Goal: Transaction & Acquisition: Purchase product/service

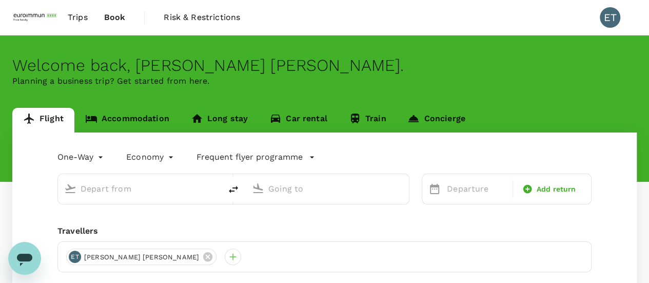
type input "roundtrip"
type input "[GEOGRAPHIC_DATA], [GEOGRAPHIC_DATA] (any)"
type input "Suvarnabhumi Intl (BKK)"
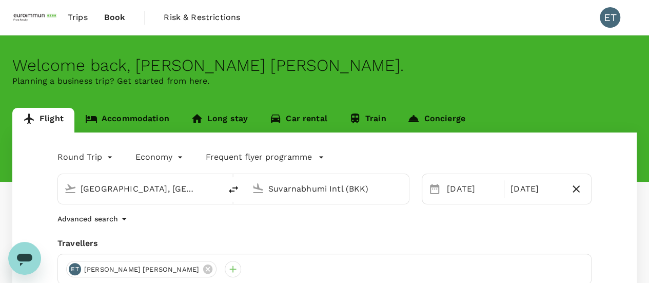
click at [144, 117] on link "Accommodation" at bounding box center [127, 120] width 106 height 25
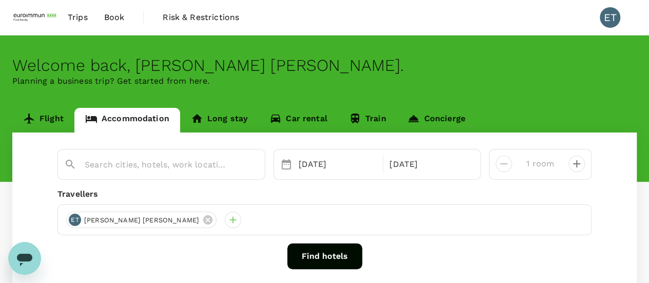
scroll to position [103, 0]
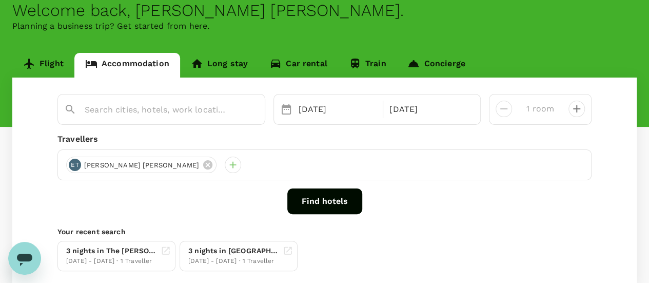
type input "Mandarin Hotel Managed by Centre Point"
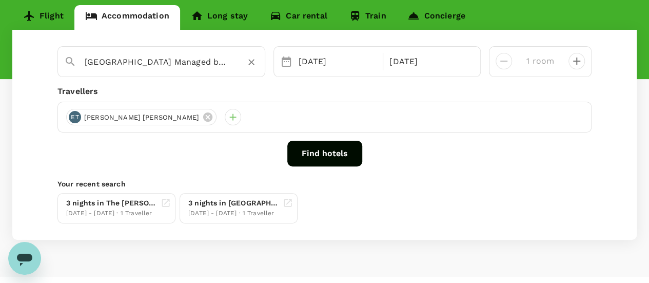
click at [160, 62] on input "Mandarin Hotel Managed by Centre Point" at bounding box center [157, 62] width 145 height 16
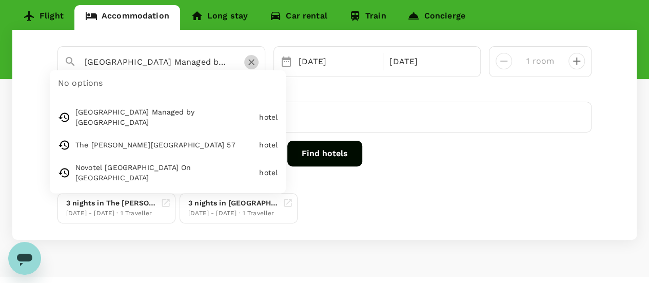
click at [244, 67] on button "Clear" at bounding box center [251, 62] width 14 height 14
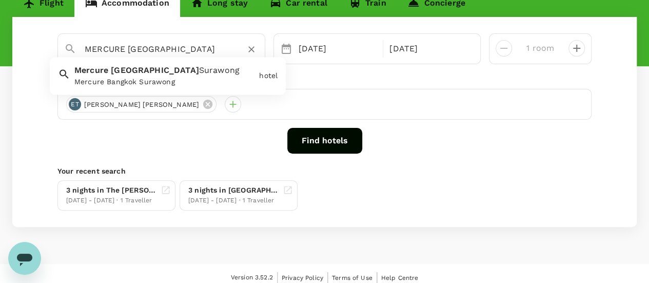
scroll to position [123, 0]
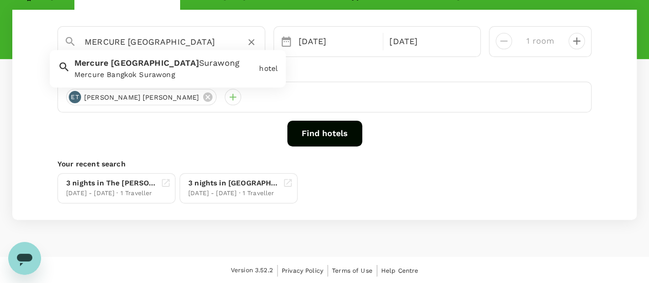
click at [199, 64] on span "Surawong" at bounding box center [219, 63] width 41 height 10
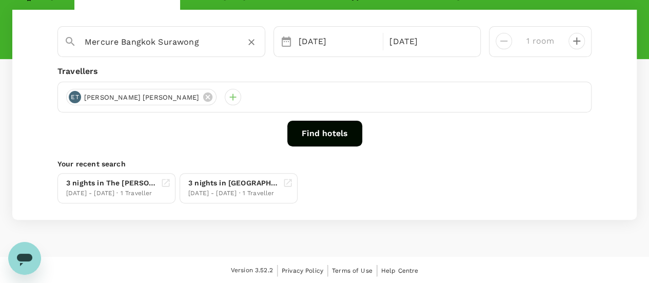
type input "Mercure Bangkok Surawong"
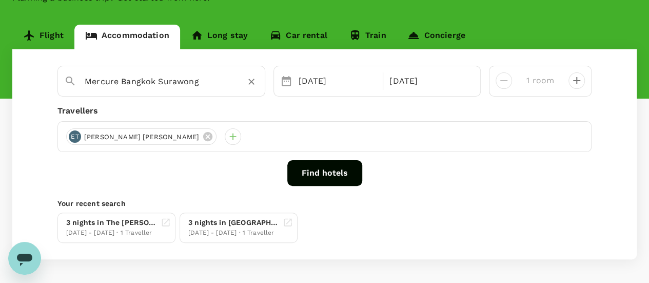
scroll to position [71, 0]
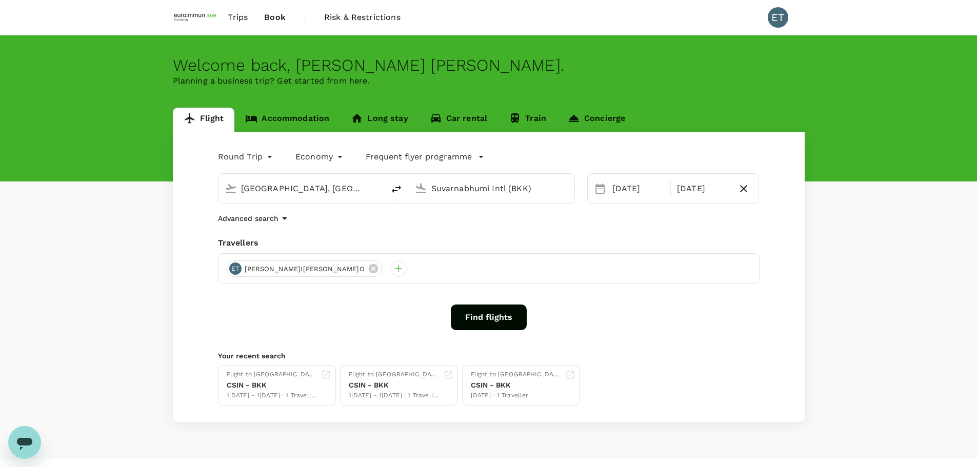
click at [301, 125] on link "Accommodation" at bounding box center [287, 120] width 106 height 25
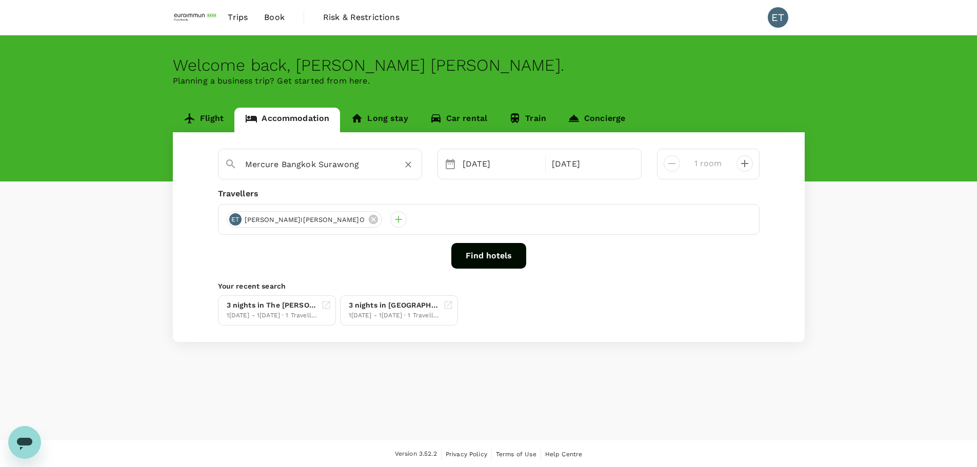
type input "Mandarin Hotel Managed by Centre Point"
click at [403, 162] on icon "Clear" at bounding box center [408, 165] width 10 height 10
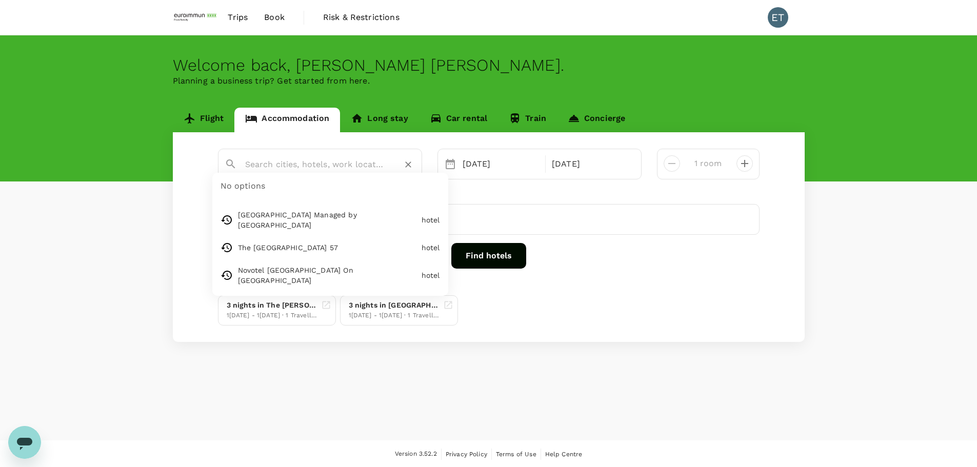
click at [331, 170] on input "text" at bounding box center [316, 164] width 142 height 16
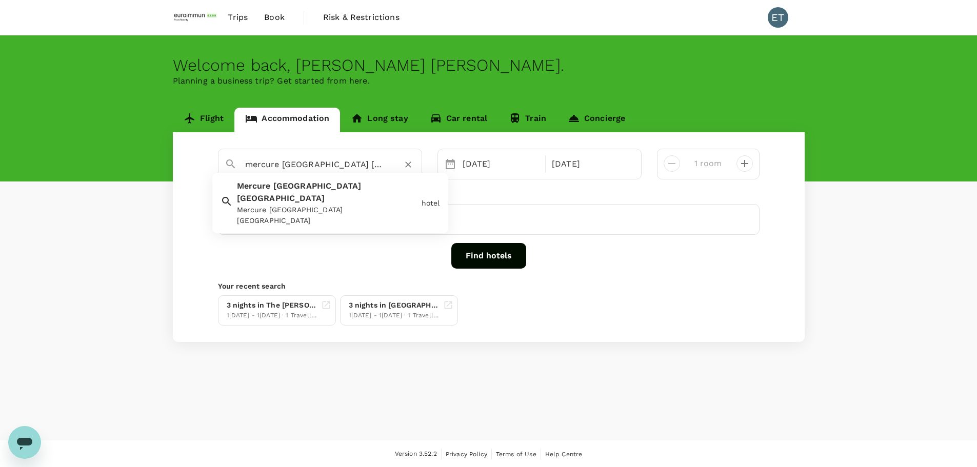
click at [325, 193] on span "Siam" at bounding box center [281, 198] width 88 height 10
type input "Mercure [GEOGRAPHIC_DATA] [GEOGRAPHIC_DATA]"
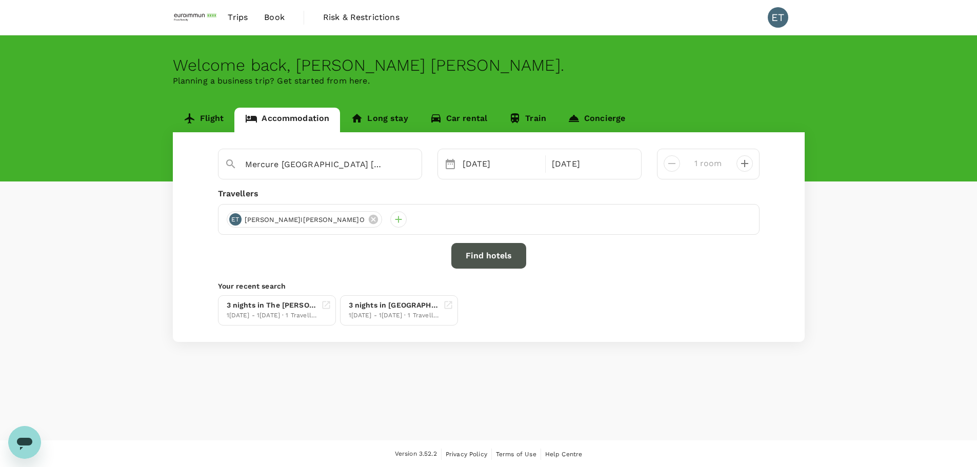
click at [509, 260] on button "Find hotels" at bounding box center [489, 256] width 75 height 26
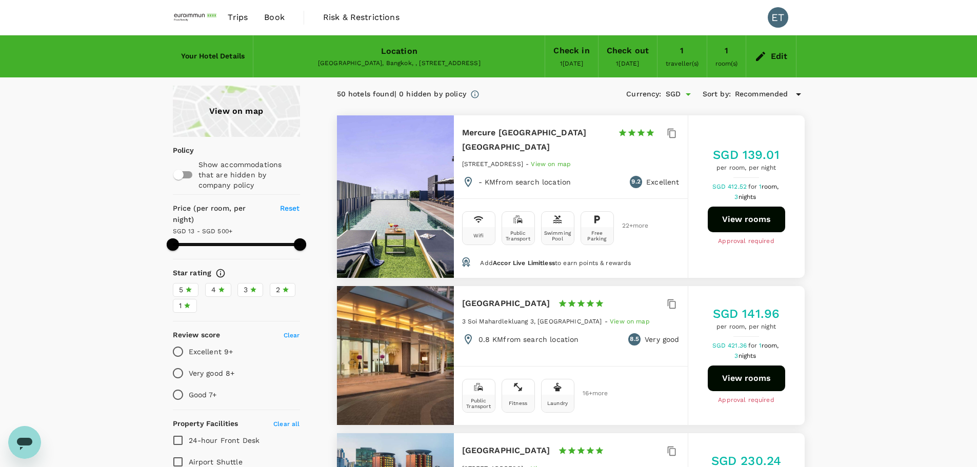
click at [761, 209] on button "View rooms" at bounding box center [746, 220] width 77 height 26
type input "499.34"
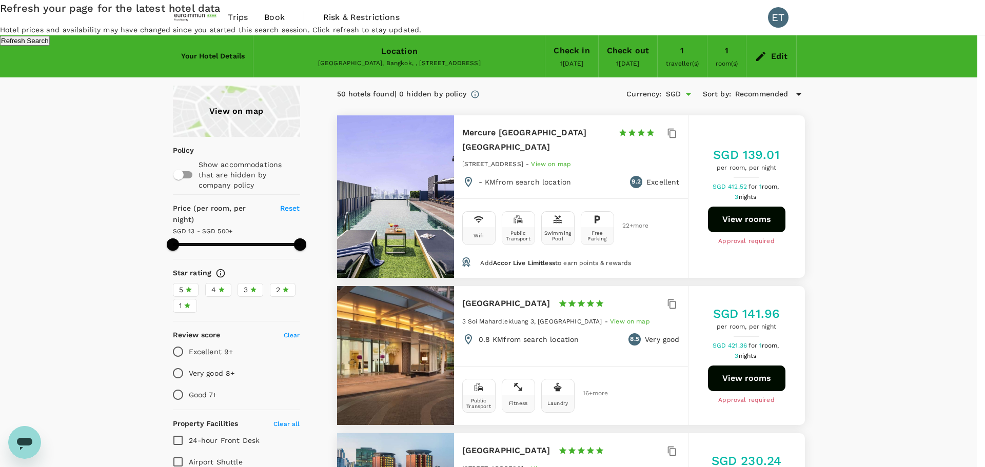
click at [531, 46] on div "Refresh your page for the latest hotel data Hotel prices and availability may h…" at bounding box center [492, 23] width 985 height 46
click at [50, 46] on button "Refresh Search" at bounding box center [25, 41] width 50 height 10
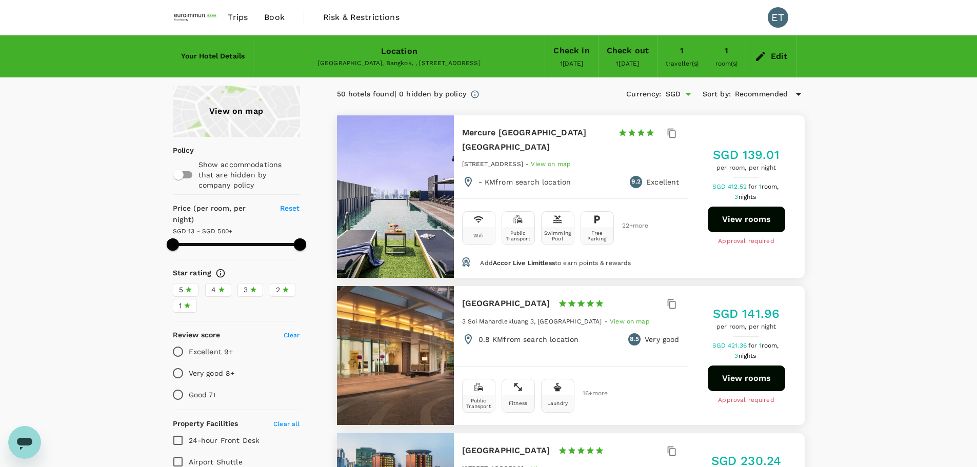
type input "499.34"
click at [241, 25] on link "Trips" at bounding box center [238, 17] width 36 height 35
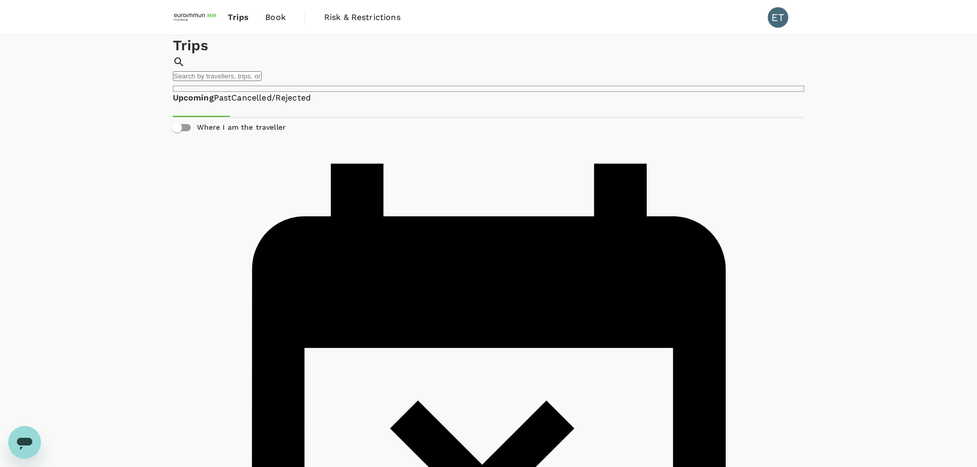
click at [279, 104] on link "Cancelled/Rejected" at bounding box center [271, 98] width 80 height 12
click at [231, 104] on link "Past" at bounding box center [222, 98] width 18 height 12
click at [213, 104] on link "Upcoming" at bounding box center [193, 98] width 41 height 12
click at [291, 13] on link "Book" at bounding box center [275, 17] width 37 height 35
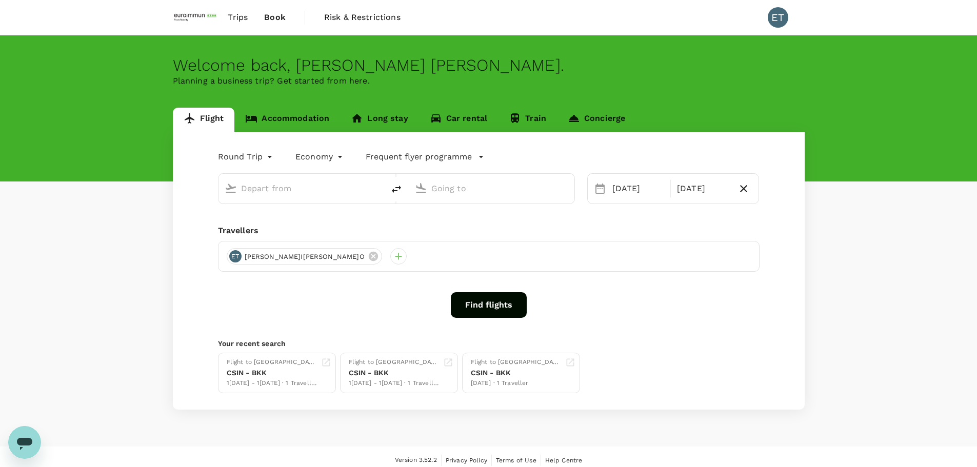
type input "Singapore, Singapore (any)"
type input "Suvarnabhumi Intl (BKK)"
type input "Singapore, Singapore (any)"
type input "Suvarnabhumi Intl (BKK)"
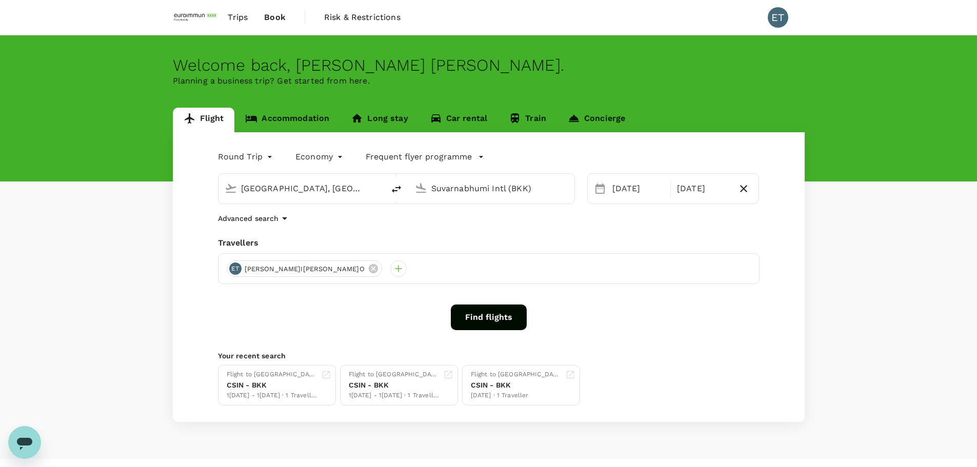
click at [508, 309] on button "Find flights" at bounding box center [489, 318] width 76 height 26
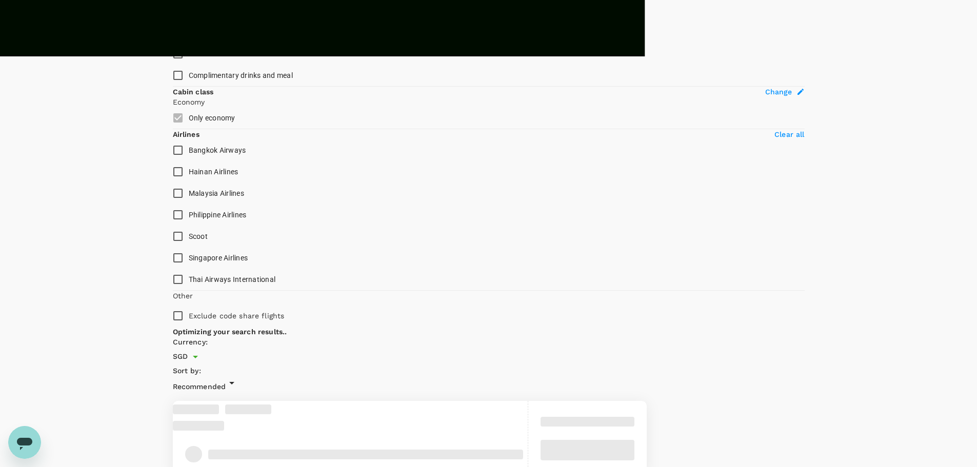
scroll to position [412, 0]
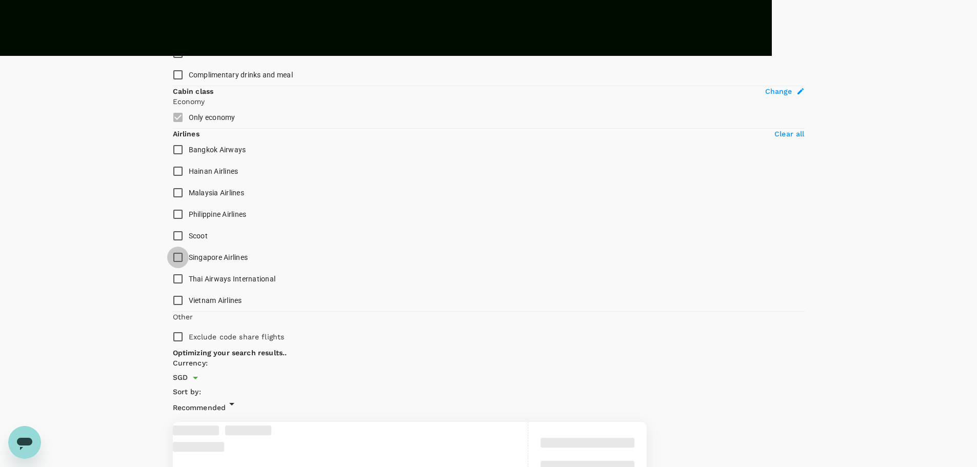
click at [187, 268] on input "Singapore Airlines" at bounding box center [178, 258] width 22 height 22
checkbox input "true"
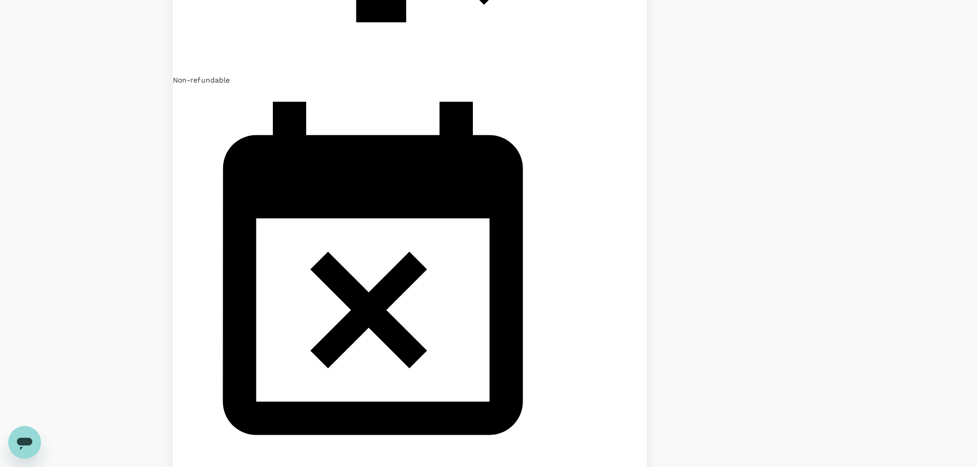
scroll to position [2424, 0]
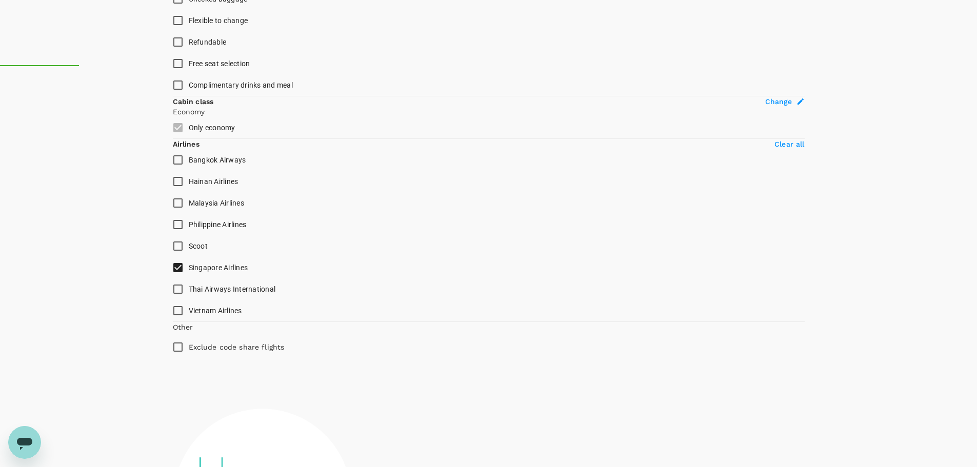
scroll to position [444, 0]
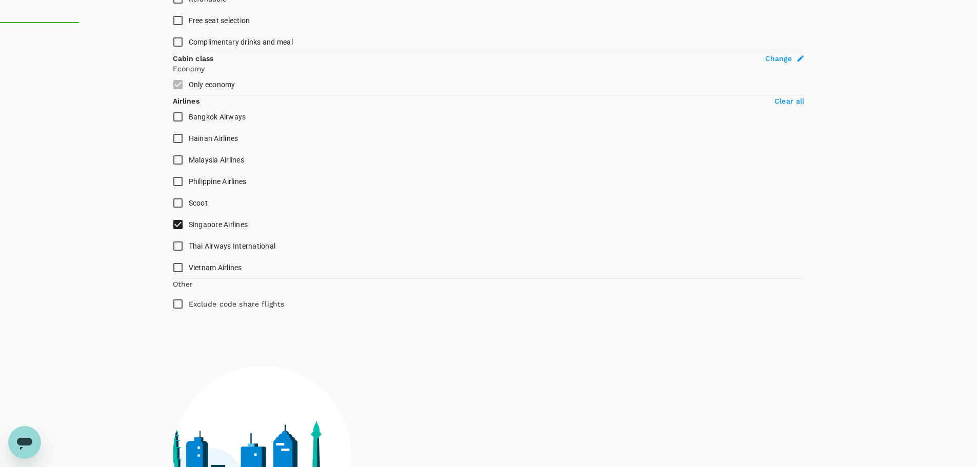
click at [178, 315] on input "Exclude code share flights" at bounding box center [178, 304] width 22 height 22
checkbox input "true"
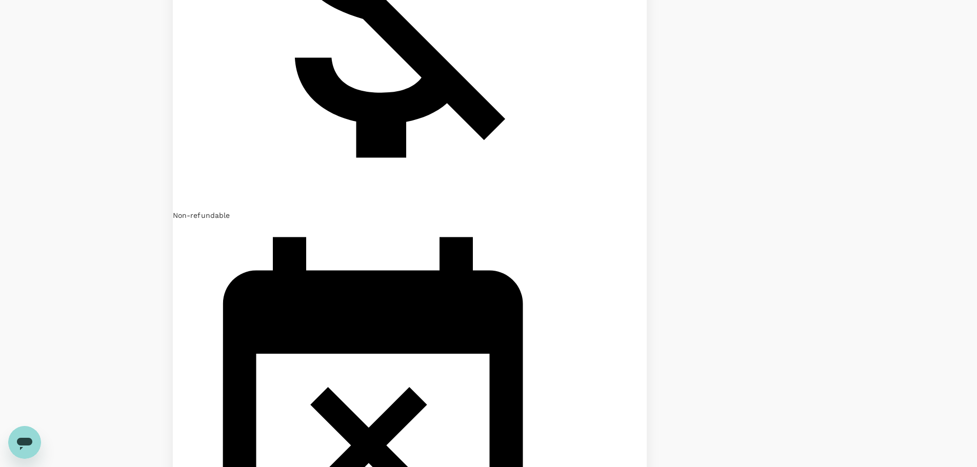
scroll to position [2312, 0]
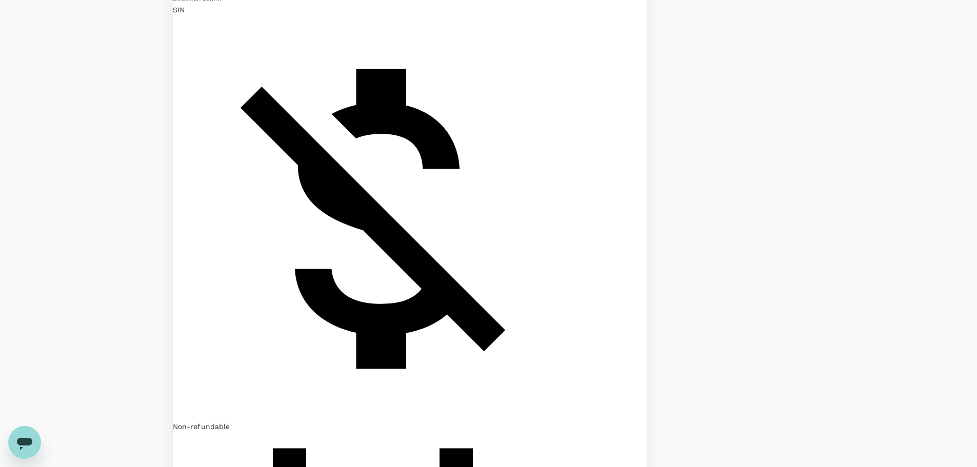
scroll to position [1962, 0]
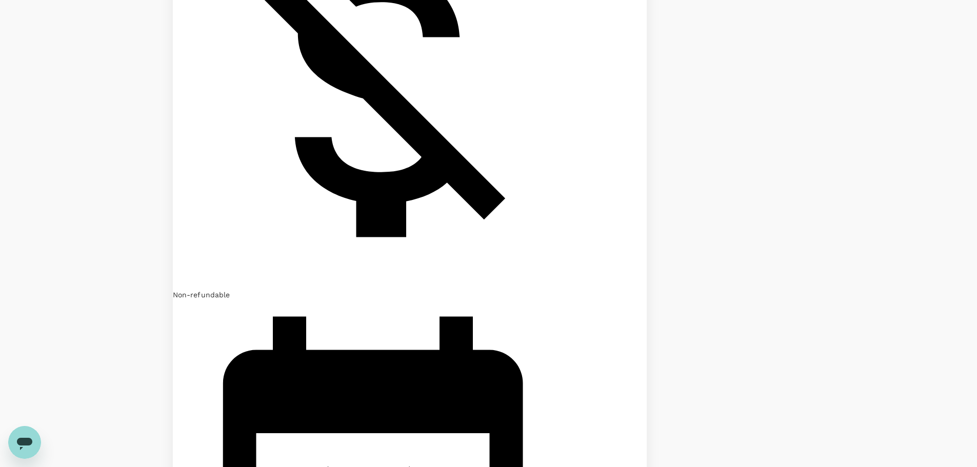
scroll to position [2108, 0]
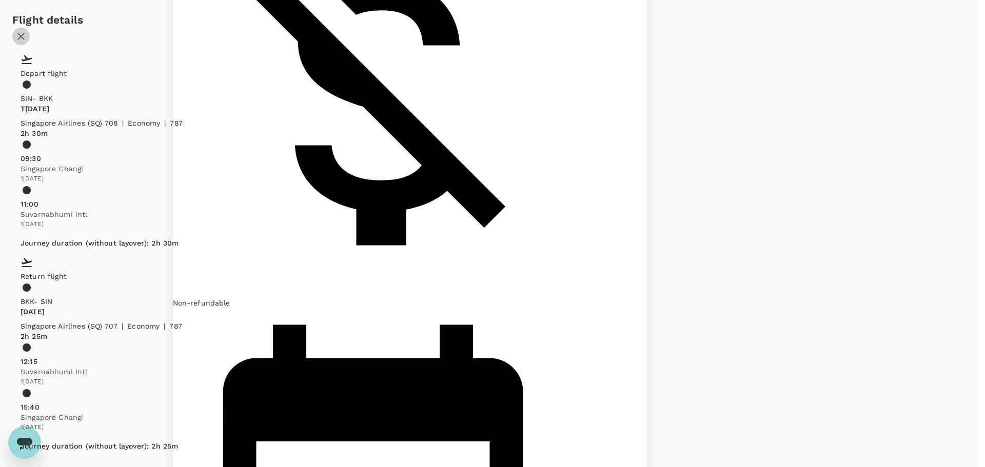
click at [27, 43] on icon "button" at bounding box center [21, 36] width 12 height 12
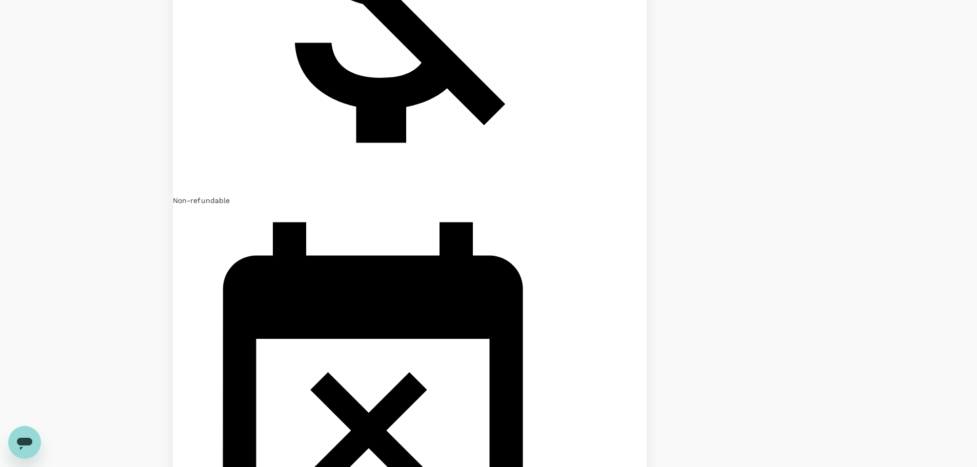
scroll to position [2160, 0]
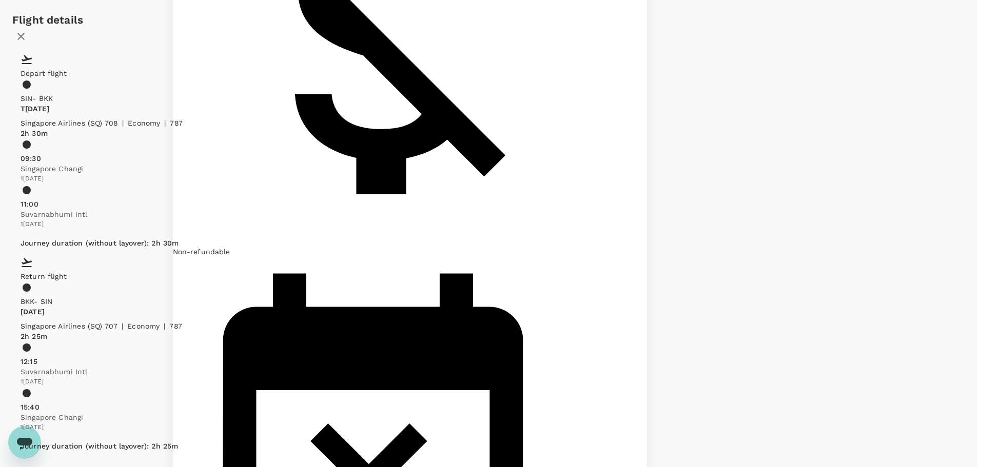
drag, startPoint x: 714, startPoint y: 63, endPoint x: 626, endPoint y: 198, distance: 161.0
click at [27, 43] on icon "button" at bounding box center [21, 36] width 12 height 12
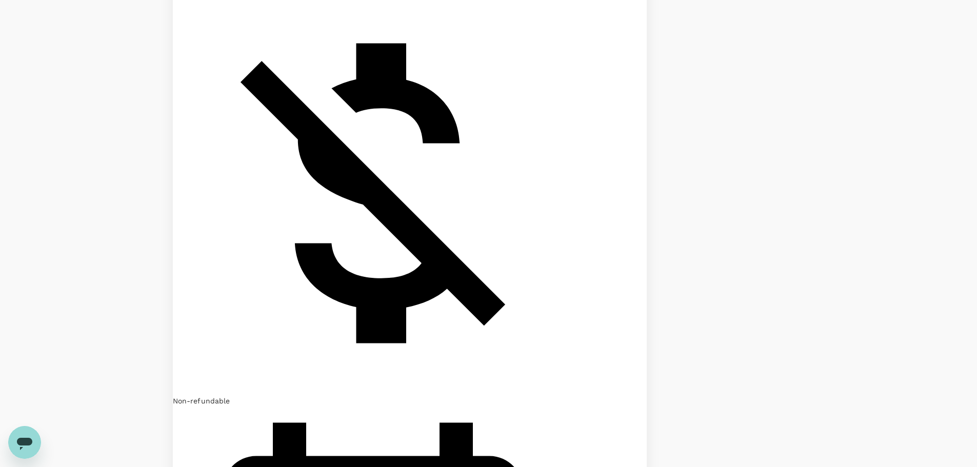
scroll to position [2006, 0]
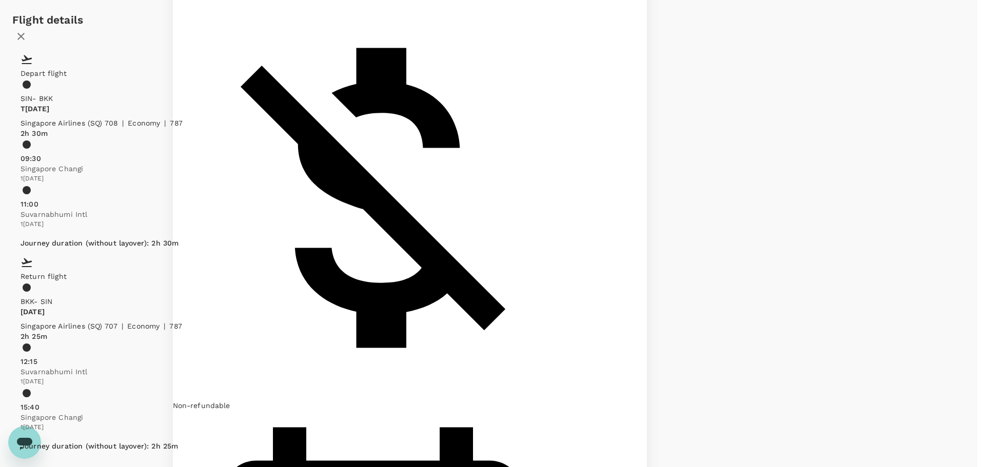
click at [807, 371] on div "Flight details Depart flight SIN - BKK Tue, 14 Oct Singapore Airlines (SQ) 708 …" at bounding box center [492, 236] width 985 height 472
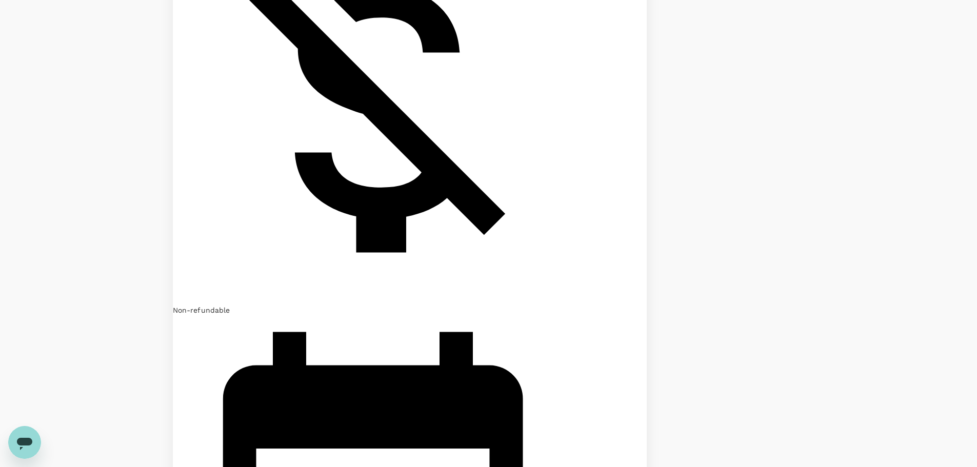
scroll to position [2108, 0]
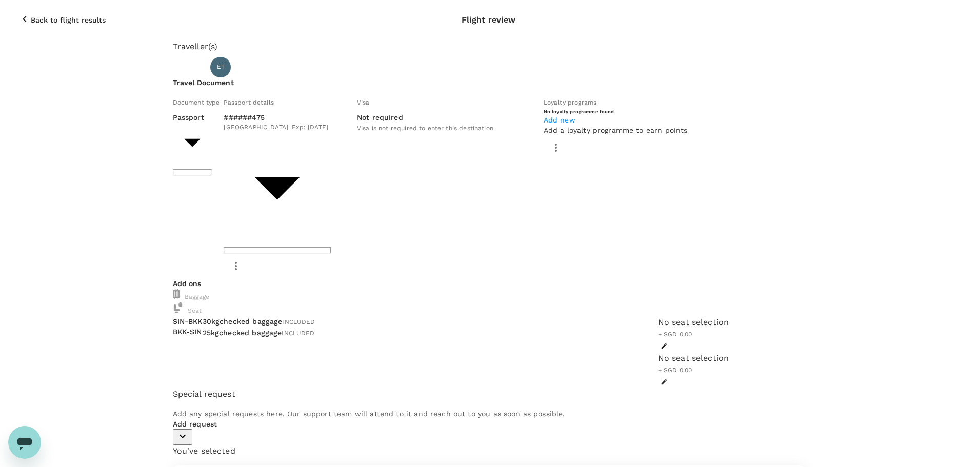
click at [345, 152] on body "Back to flight results Flight review Traveller(s) Traveller 1 : ET Esther Pei W…" at bounding box center [488, 444] width 977 height 889
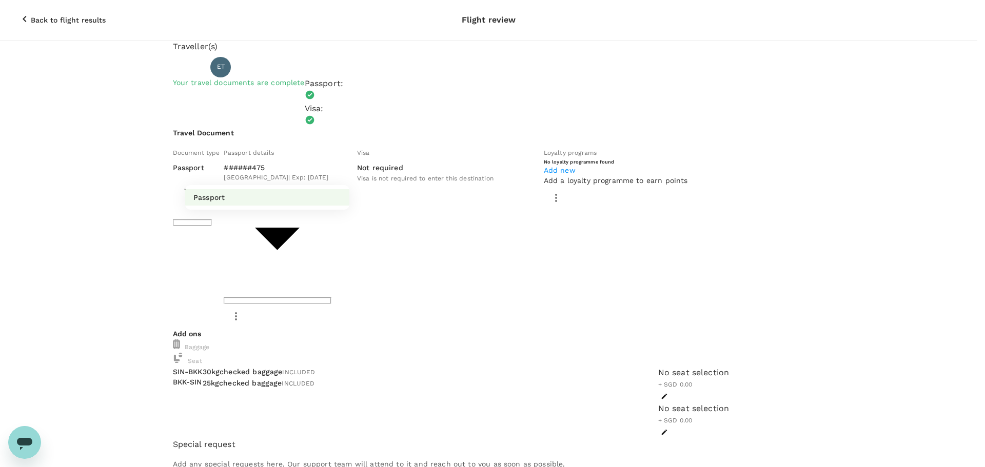
click at [284, 221] on div at bounding box center [492, 233] width 985 height 467
click at [357, 184] on div "Visa is not required to enter this destination" at bounding box center [425, 178] width 136 height 11
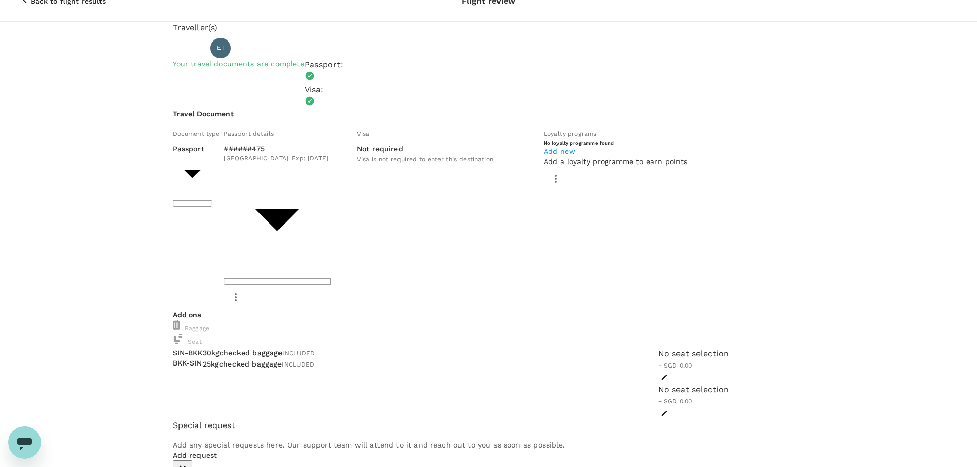
scroll to position [28, 0]
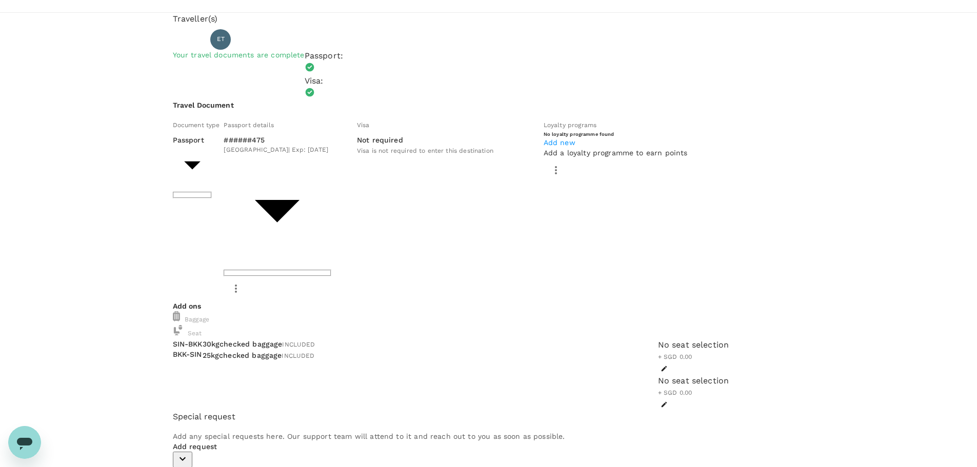
click at [189, 453] on icon "button" at bounding box center [183, 459] width 12 height 12
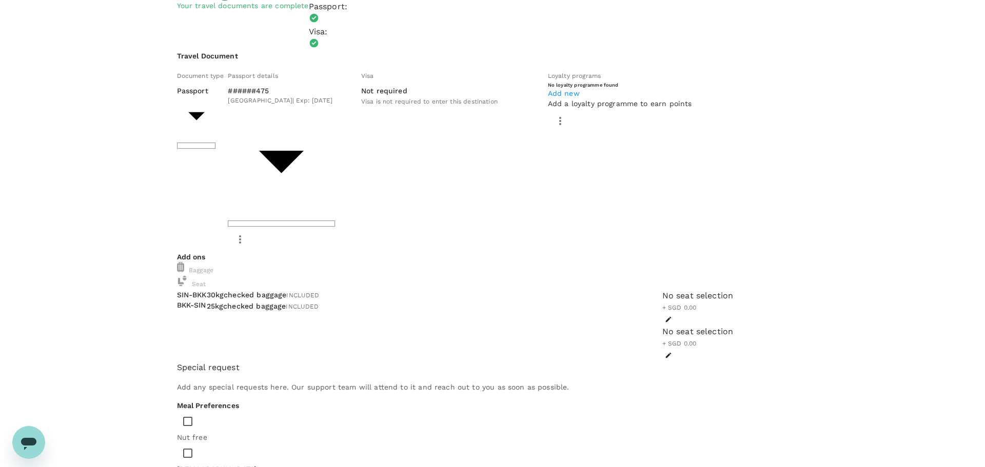
scroll to position [0, 0]
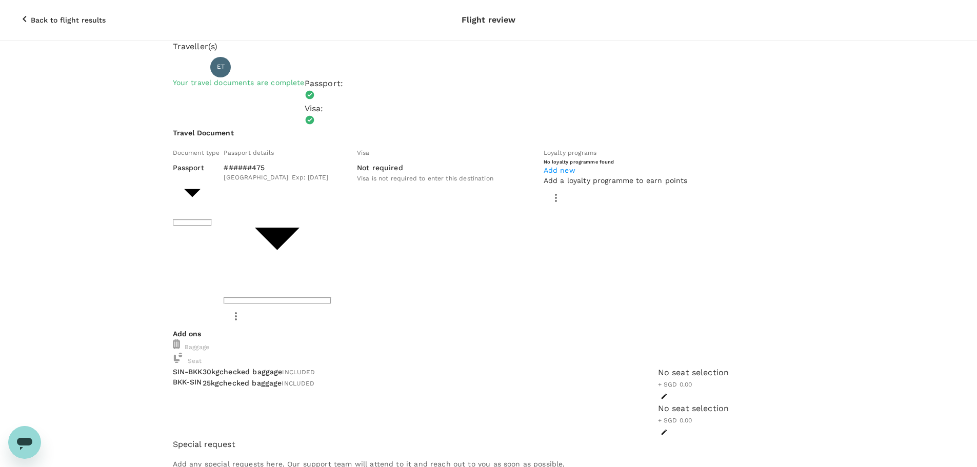
click at [357, 184] on div "Not required Visa is not required to enter this destination" at bounding box center [433, 174] width 152 height 22
click at [661, 393] on icon "button" at bounding box center [664, 396] width 7 height 7
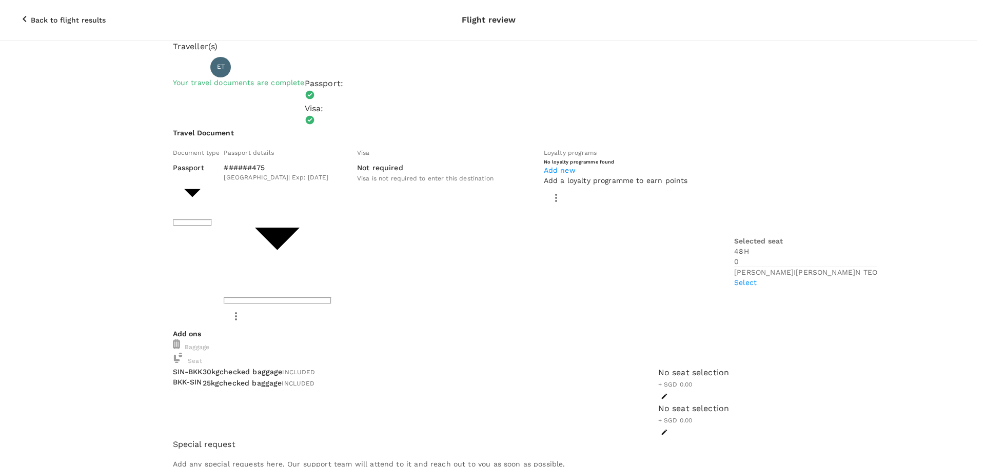
click at [858, 278] on p "Select" at bounding box center [805, 283] width 143 height 10
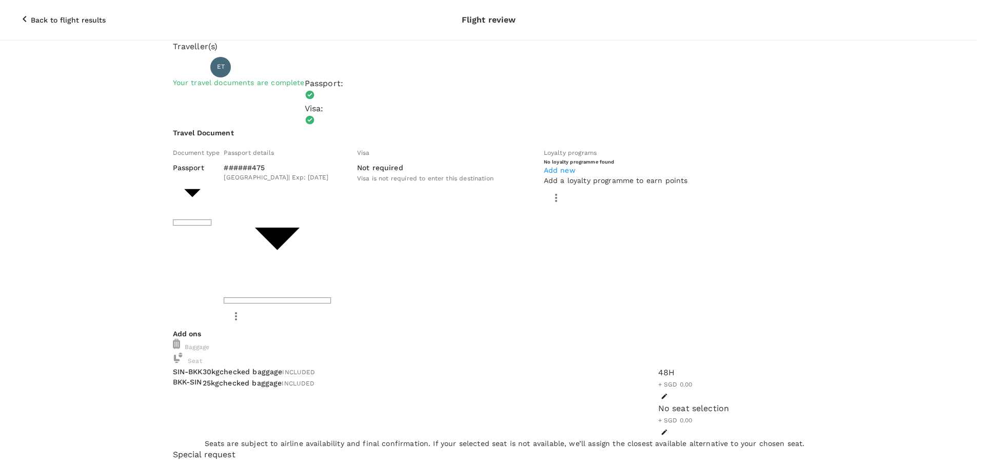
scroll to position [308, 0]
click at [859, 214] on p "Reselect" at bounding box center [805, 219] width 143 height 10
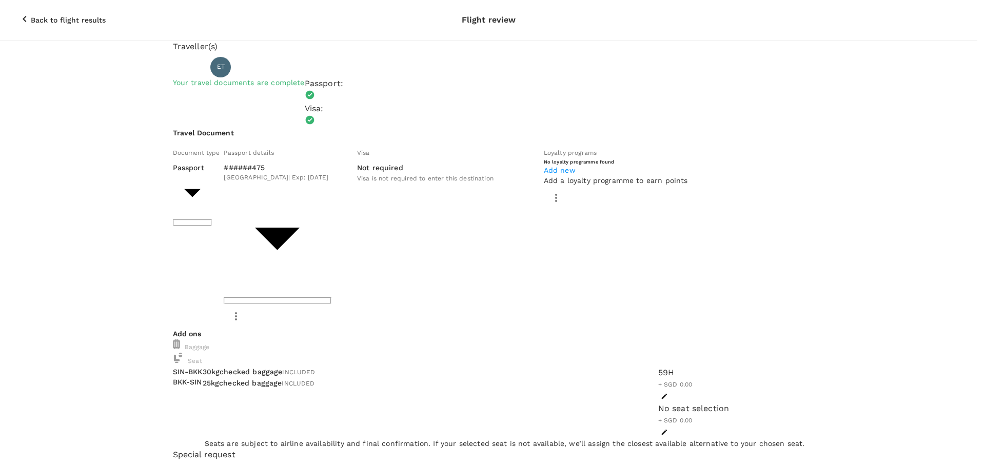
click at [854, 265] on p "Select" at bounding box center [805, 270] width 143 height 10
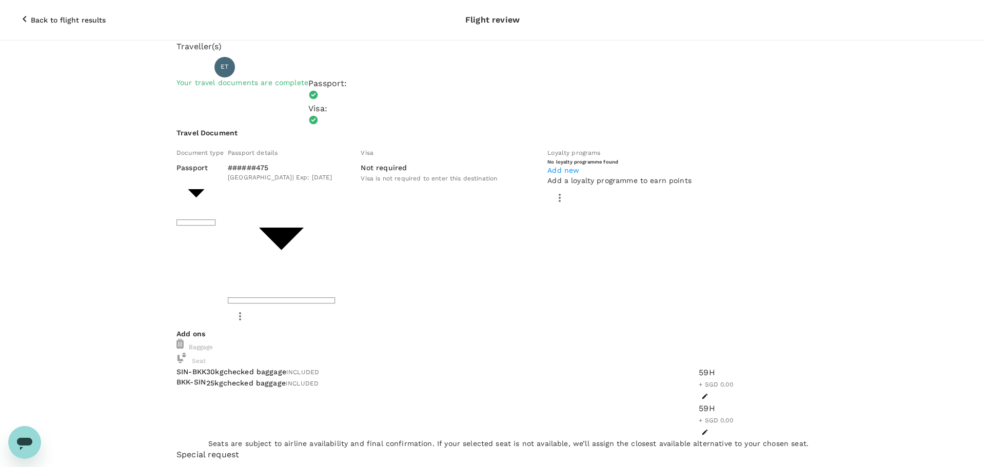
scroll to position [0, 0]
click at [695, 426] on button "button" at bounding box center [701, 432] width 12 height 12
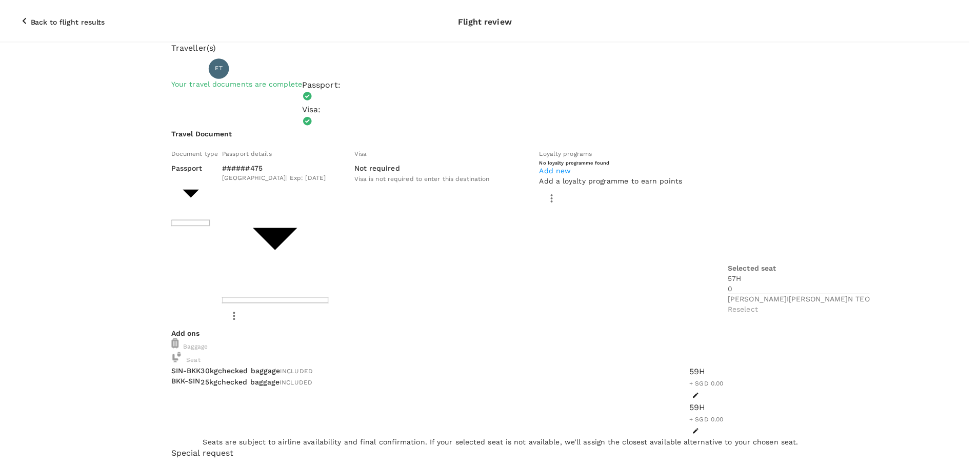
scroll to position [205, 0]
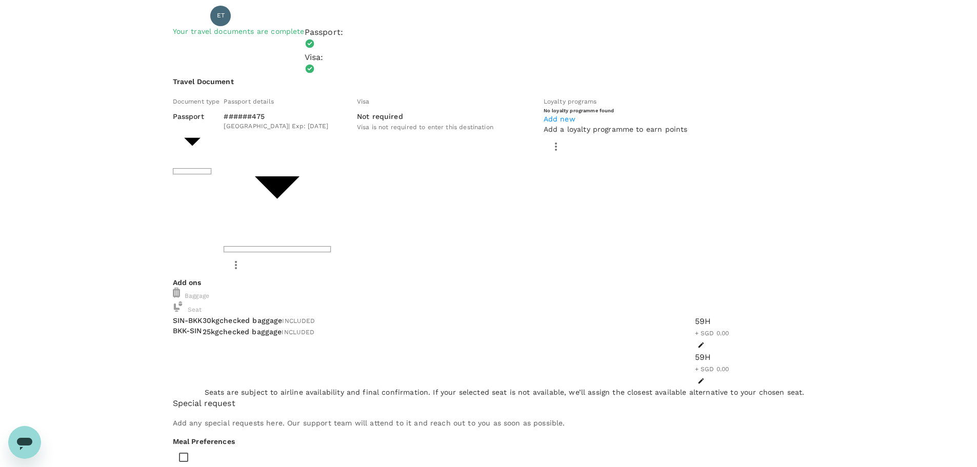
click at [283, 317] on span "30kg checked baggage" at bounding box center [243, 321] width 80 height 8
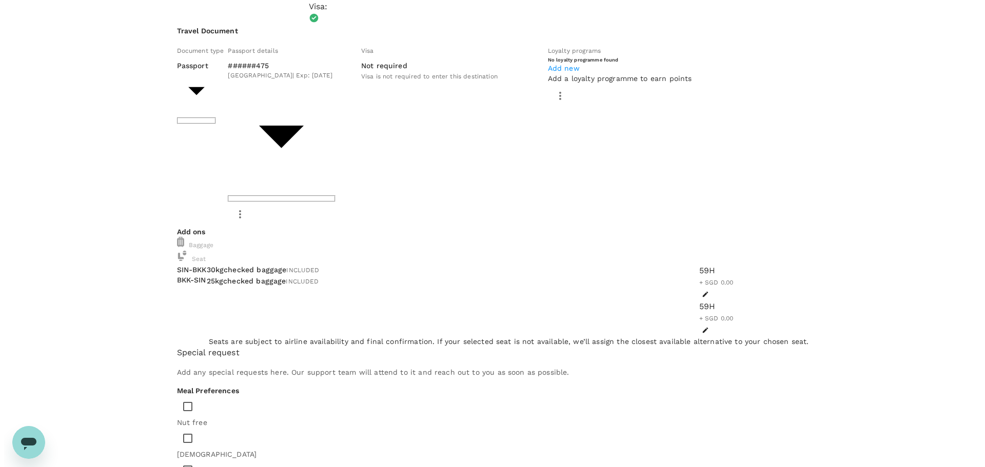
scroll to position [103, 0]
type input "9ae08bde-94be-4a60-86d8-4726f2345b2b"
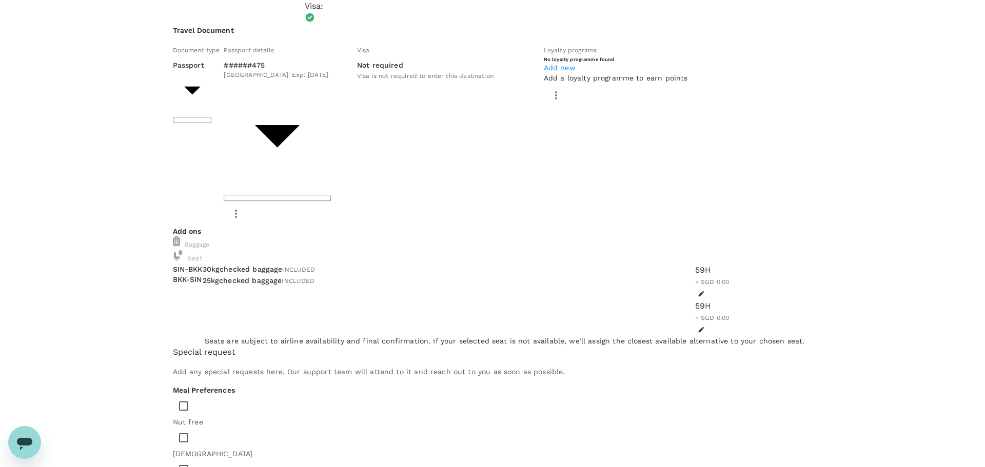
type textarea "Travel plan for ZETA launch event approved"
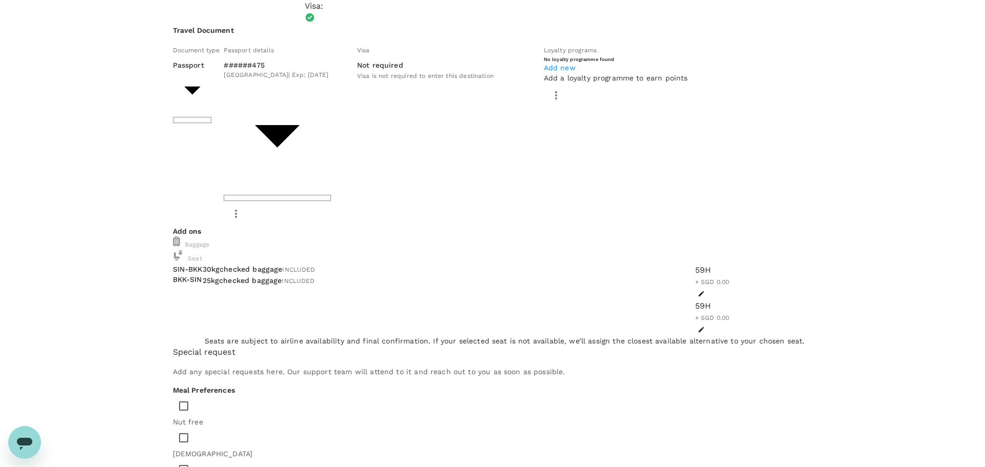
click at [748, 111] on div at bounding box center [492, 233] width 985 height 467
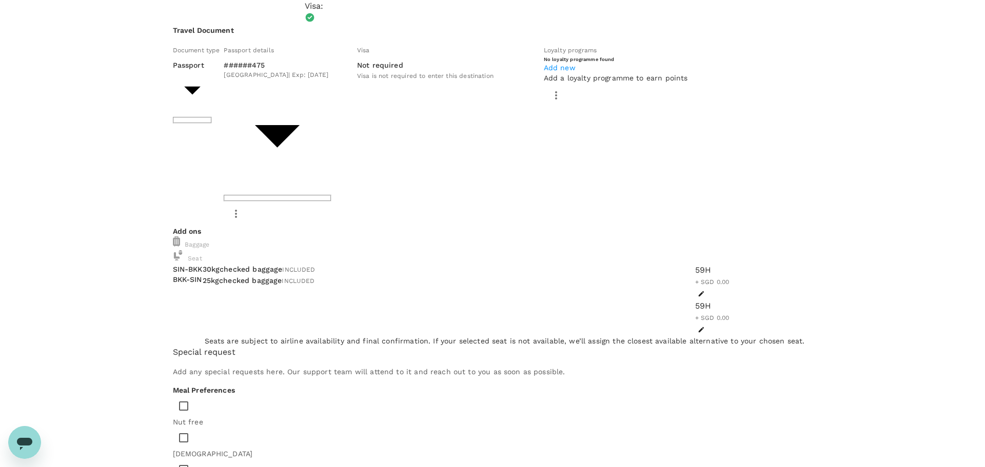
scroll to position [0, 0]
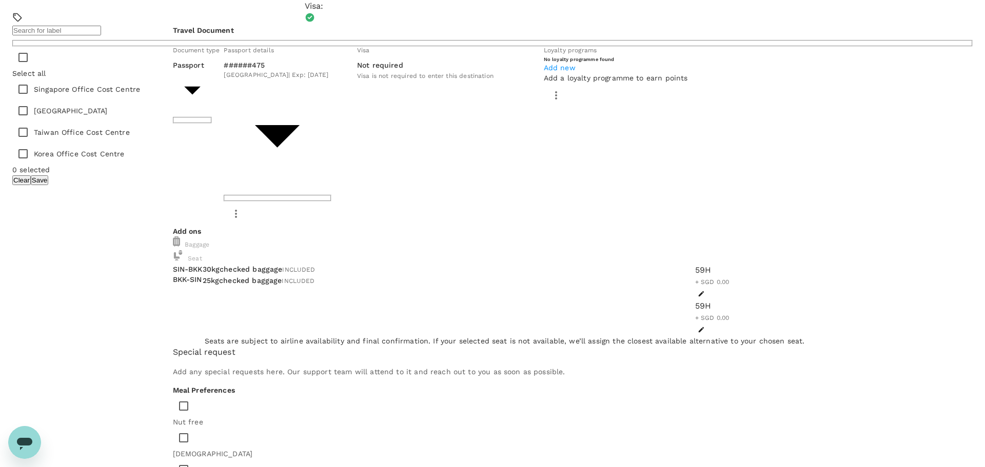
click at [34, 100] on input "checkbox" at bounding box center [23, 90] width 22 height 22
checkbox input "true"
click at [563, 198] on div "​ ​ Select all Singapore Office Cost Centre Hong Kong Office Cost Centre Taiwan…" at bounding box center [492, 99] width 985 height 198
click at [48, 185] on button "Save" at bounding box center [39, 180] width 17 height 10
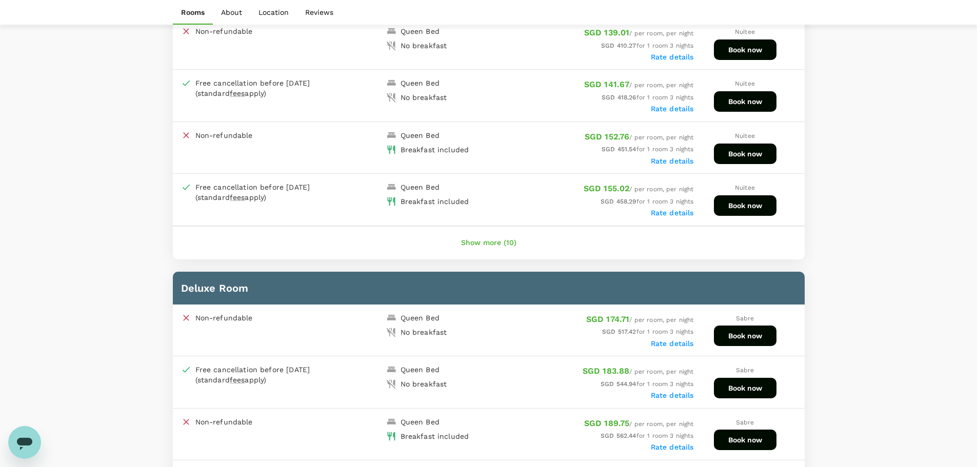
scroll to position [595, 0]
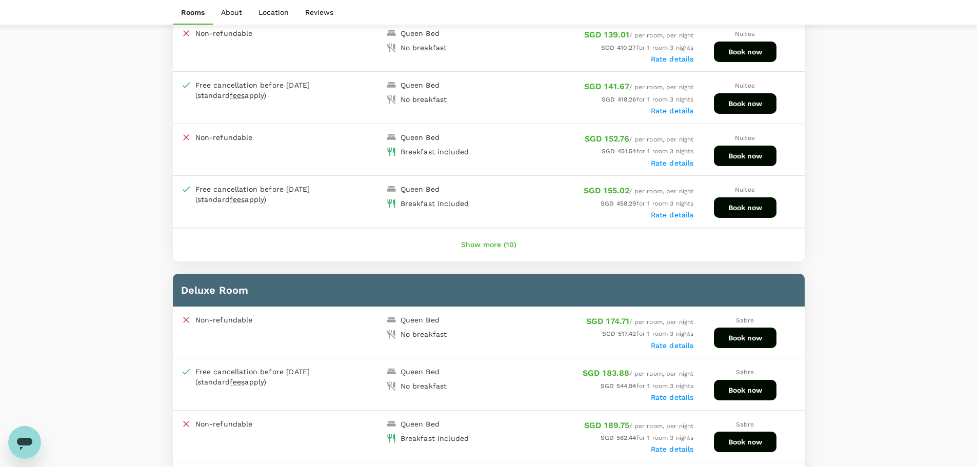
click at [485, 243] on button "Show more (10)" at bounding box center [489, 245] width 84 height 25
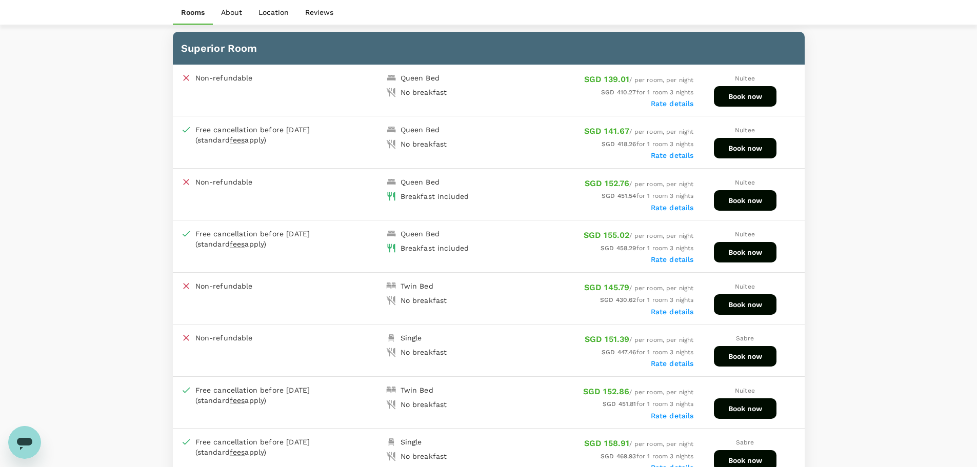
scroll to position [493, 0]
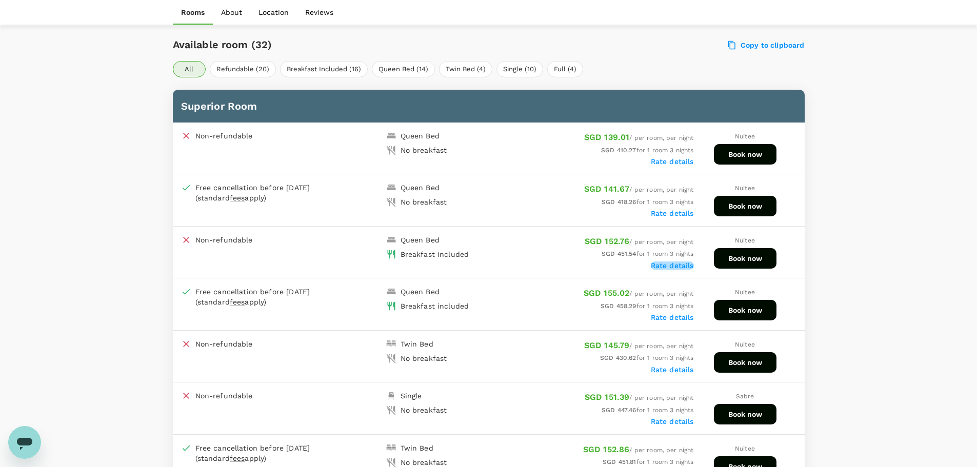
click at [670, 266] on label "Rate details" at bounding box center [672, 266] width 43 height 8
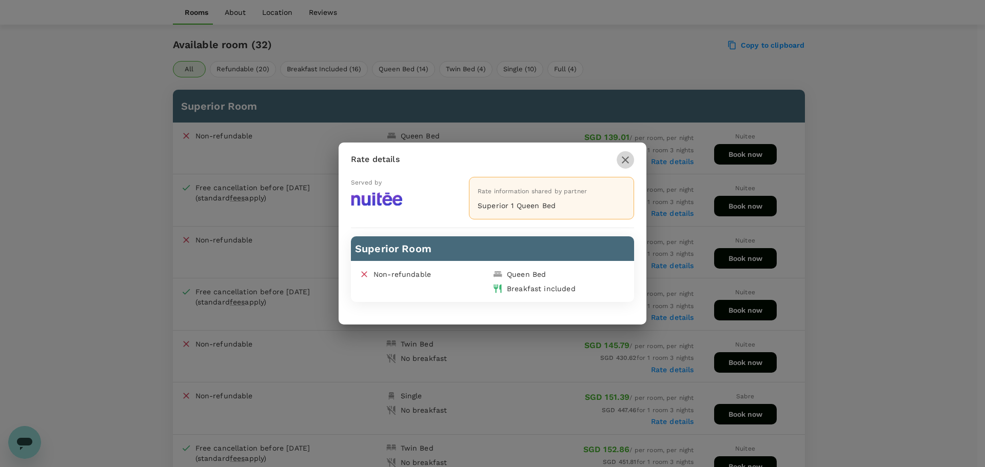
click at [625, 155] on icon "button" at bounding box center [625, 160] width 12 height 12
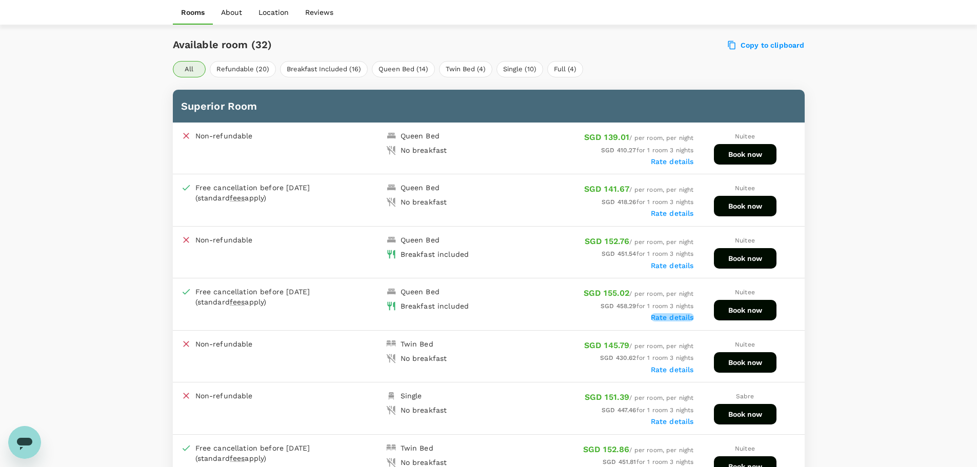
click at [660, 315] on label "Rate details" at bounding box center [672, 318] width 43 height 8
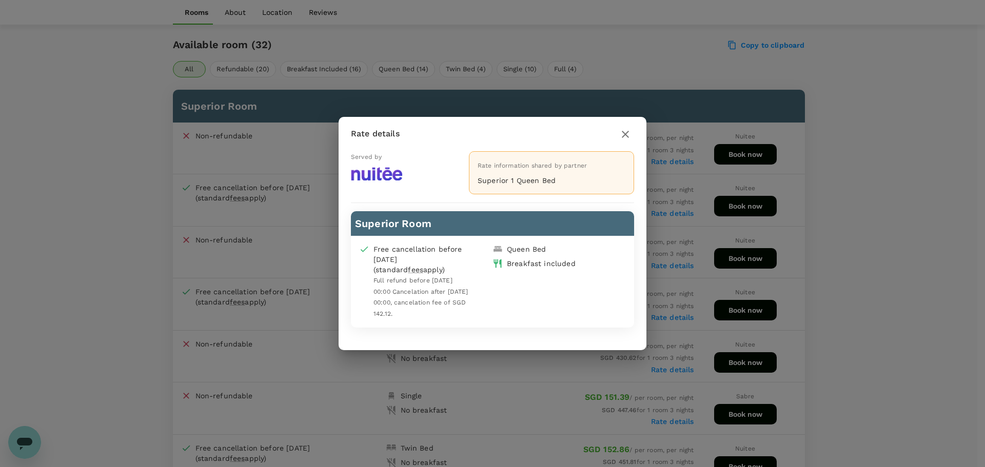
click at [630, 126] on div at bounding box center [625, 134] width 17 height 18
click at [628, 130] on icon "button" at bounding box center [625, 134] width 12 height 12
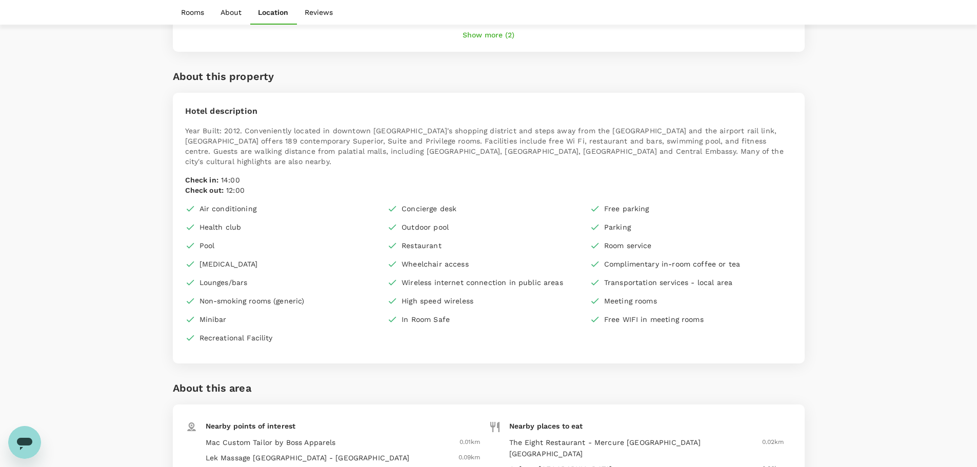
scroll to position [2001, 0]
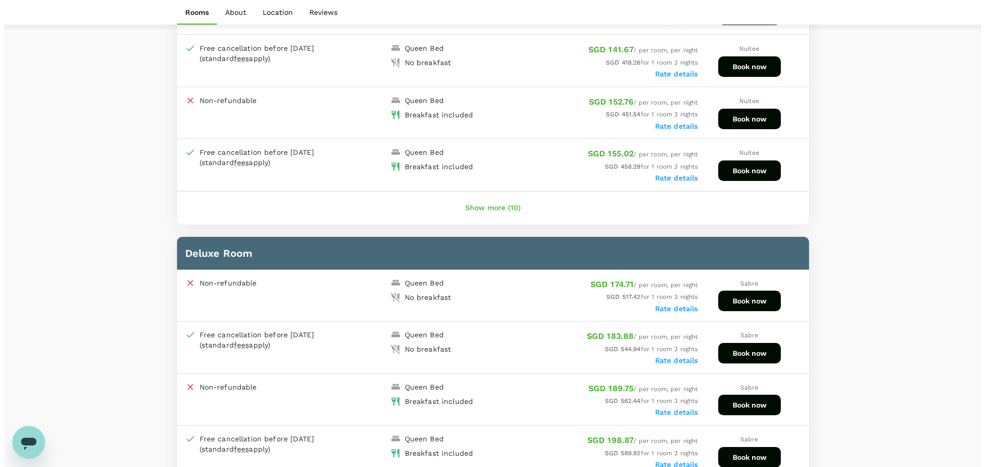
scroll to position [564, 0]
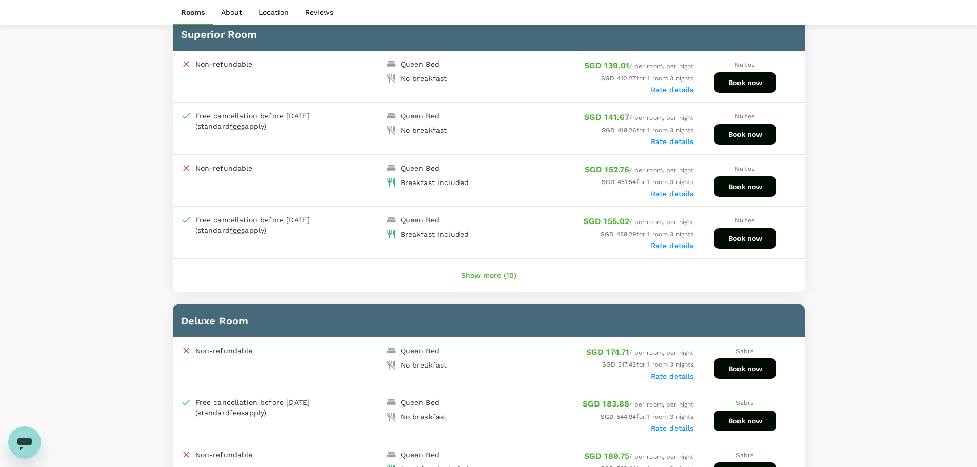
click at [728, 239] on button "Book now" at bounding box center [745, 238] width 63 height 21
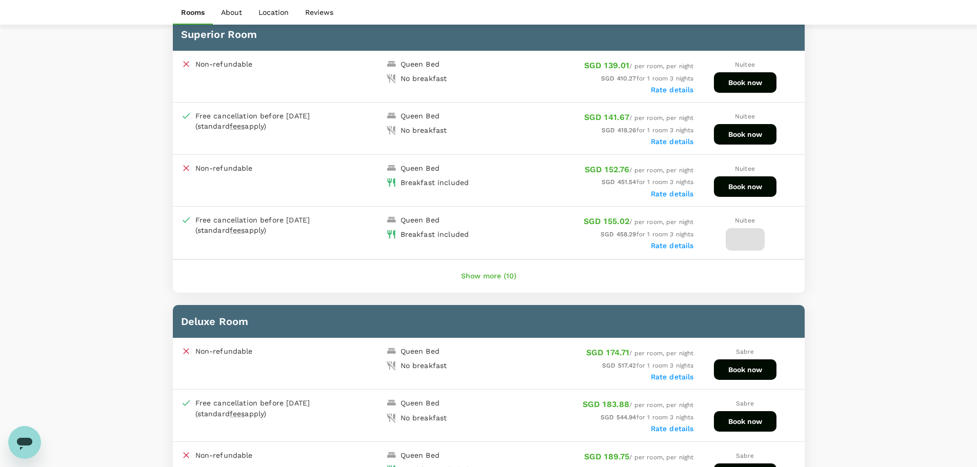
click at [495, 282] on button "Show more (10)" at bounding box center [489, 276] width 84 height 25
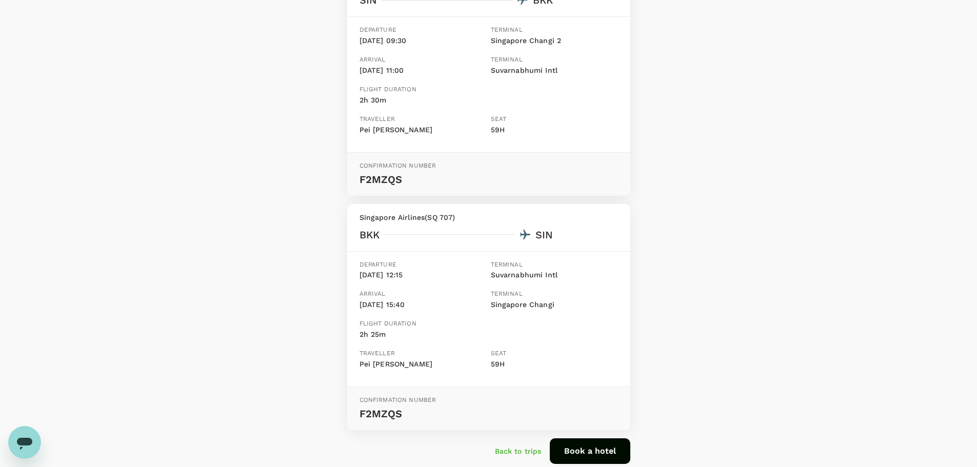
scroll to position [249, 0]
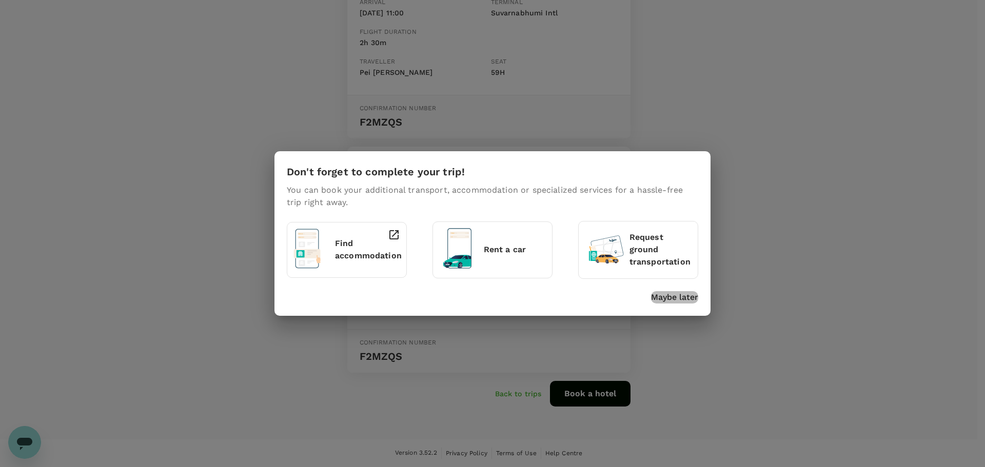
click at [678, 299] on p "Maybe later" at bounding box center [674, 297] width 47 height 12
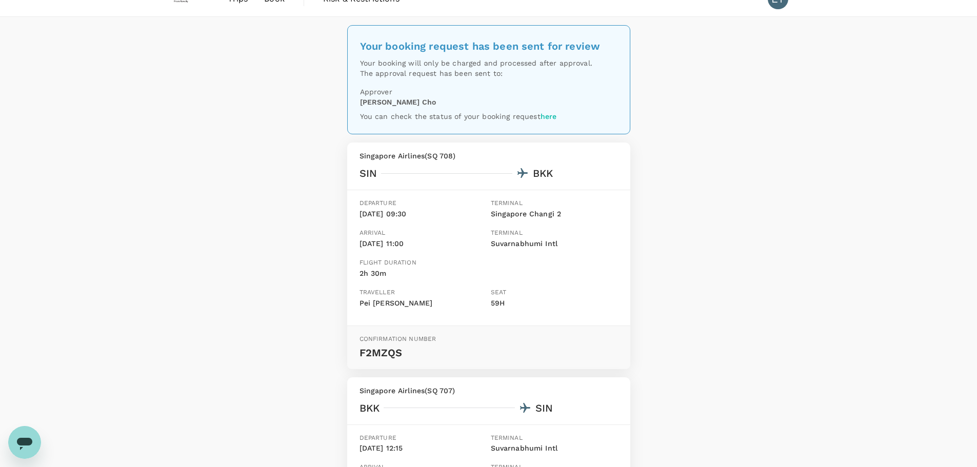
scroll to position [0, 0]
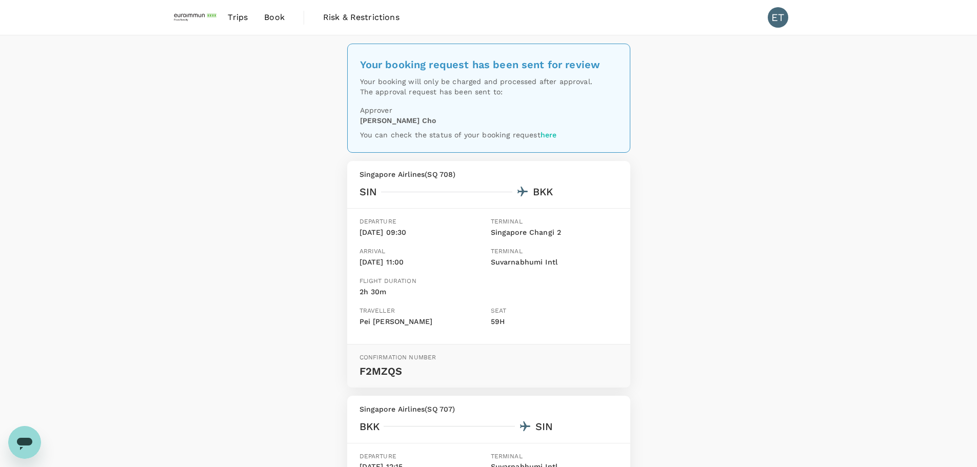
click at [756, 150] on div "Your booking request has been sent for review Your booking will only be charged…" at bounding box center [488, 362] width 977 height 654
click at [772, 26] on div "ET" at bounding box center [782, 17] width 29 height 21
click at [778, 21] on div "ET" at bounding box center [778, 17] width 21 height 21
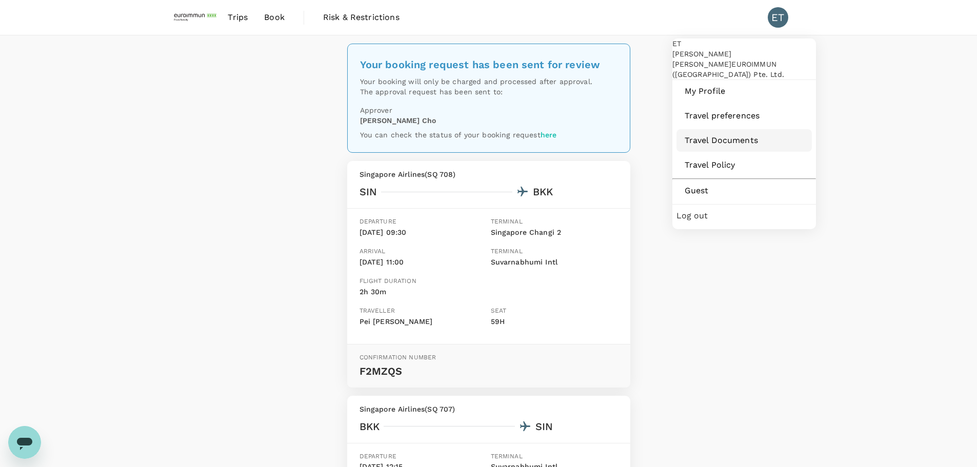
click at [723, 152] on link "Travel Documents" at bounding box center [744, 140] width 135 height 23
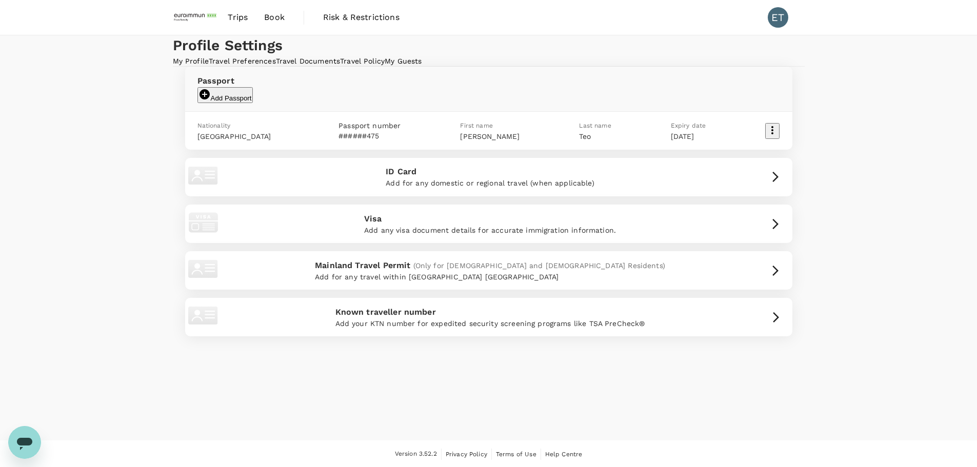
click at [767, 136] on icon "button" at bounding box center [773, 130] width 12 height 12
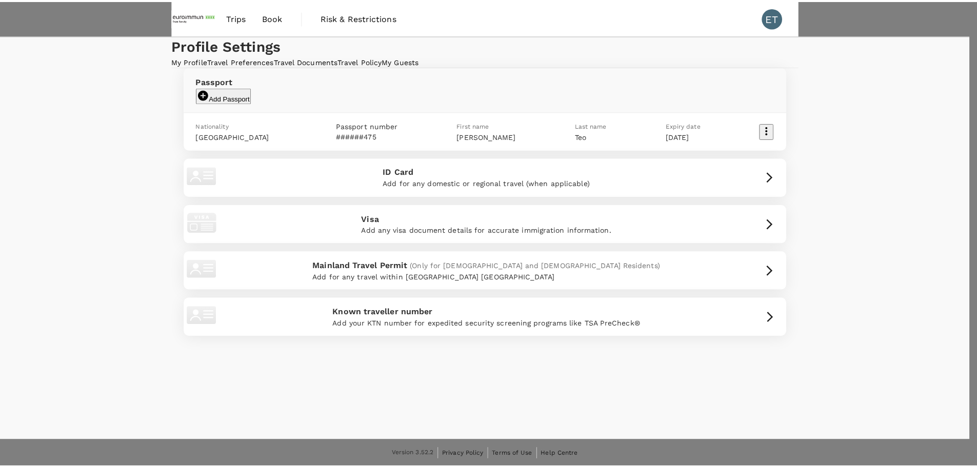
scroll to position [6, 0]
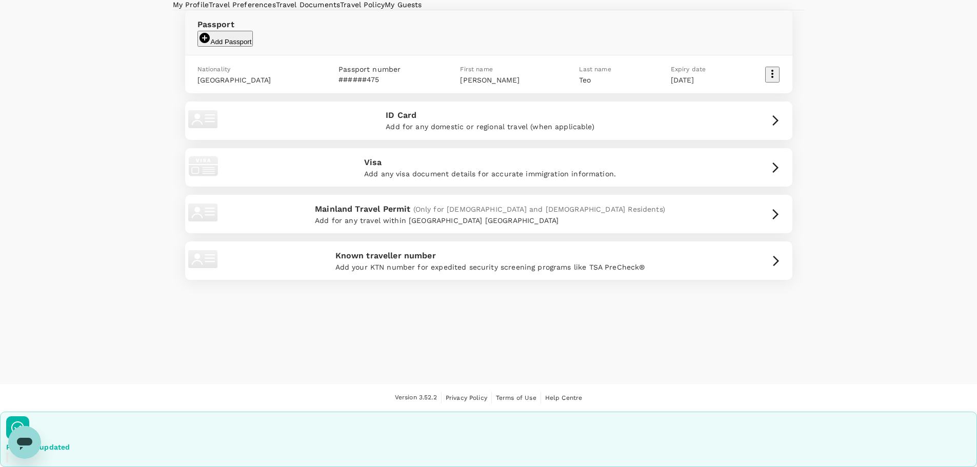
scroll to position [98, 0]
click at [770, 174] on icon "button" at bounding box center [776, 168] width 12 height 12
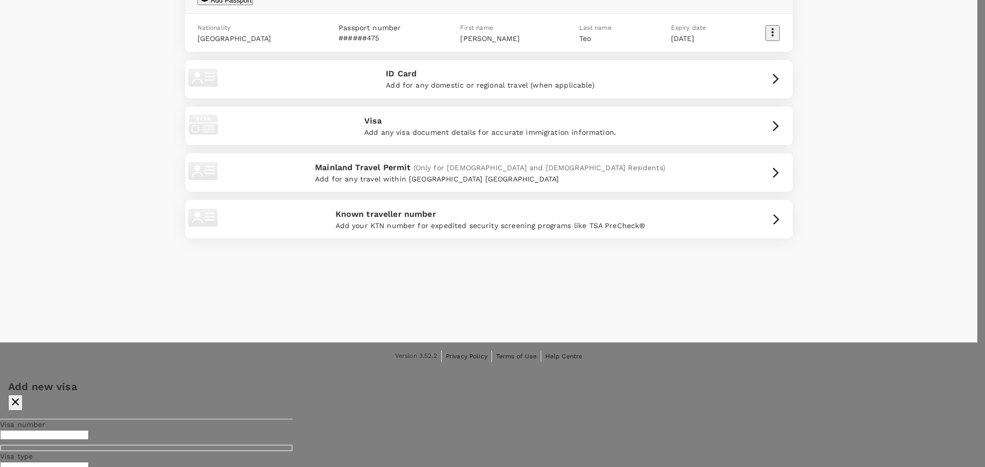
click at [319, 280] on div at bounding box center [492, 233] width 985 height 467
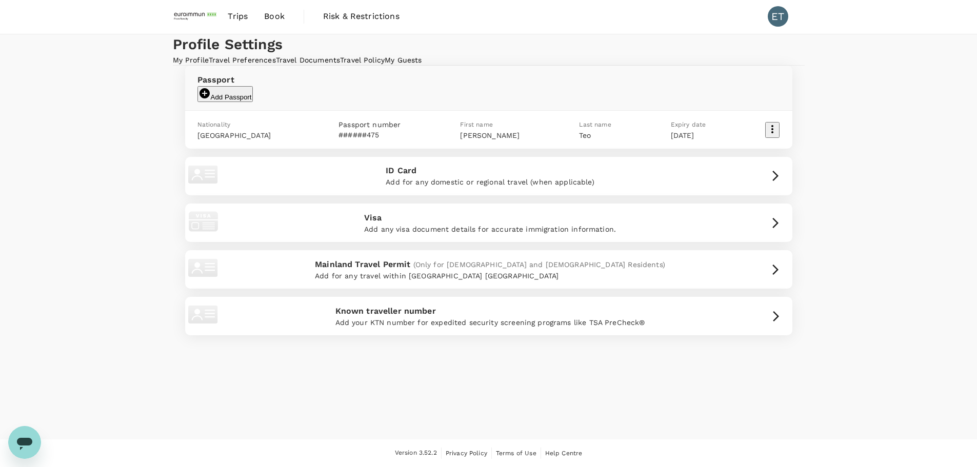
drag, startPoint x: 704, startPoint y: 164, endPoint x: 686, endPoint y: 172, distance: 20.4
click at [699, 165] on div "Passport Add Passport Nationality Malaysia Passport number ######475 First name…" at bounding box center [489, 201] width 608 height 270
click at [587, 181] on p "Add for any domestic or regional travel (when applicable)" at bounding box center [490, 182] width 209 height 10
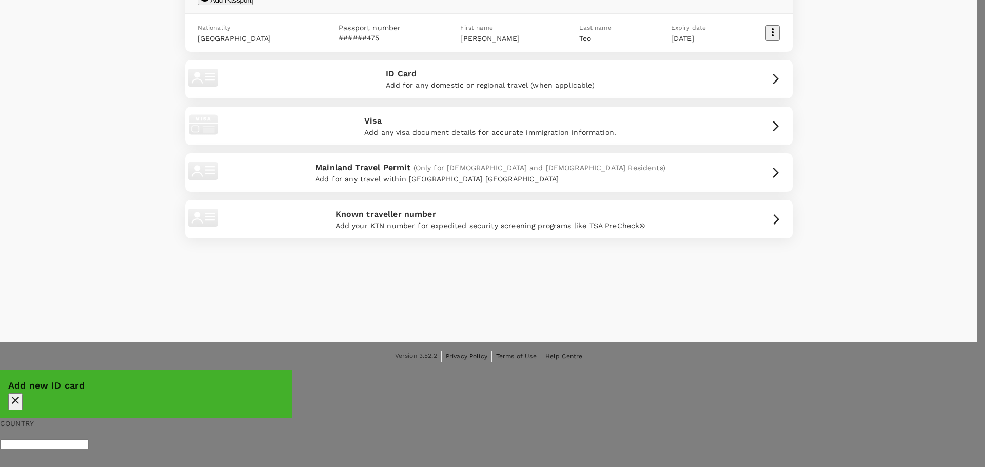
type input "AL"
click at [606, 198] on div at bounding box center [492, 233] width 985 height 467
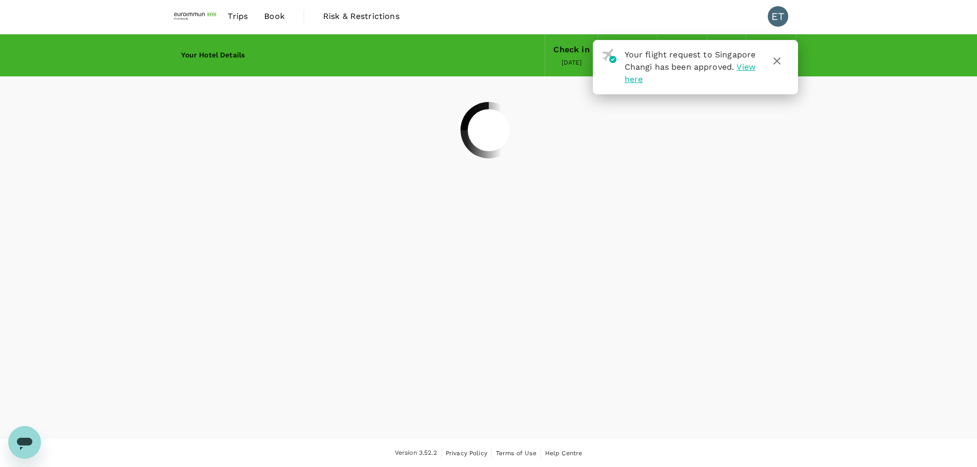
scroll to position [1, 0]
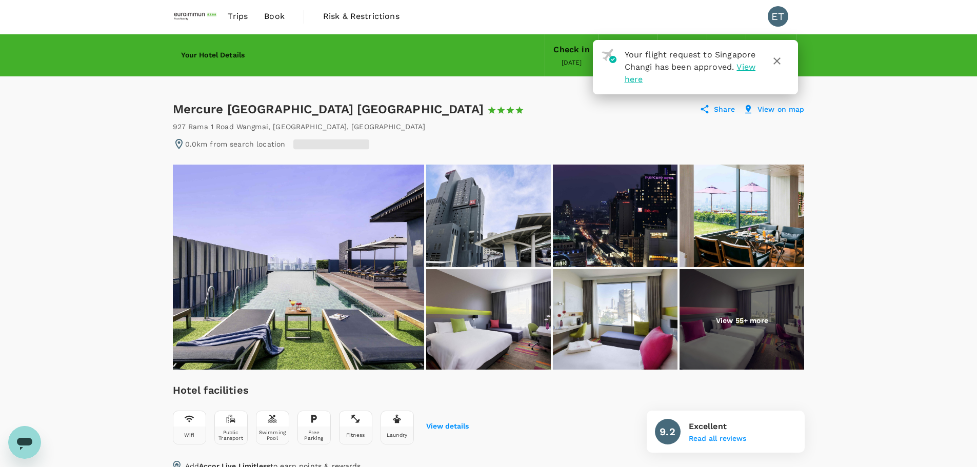
click at [653, 85] on div "Your flight request to Singapore Changi has been approved. View here" at bounding box center [687, 63] width 140 height 45
click at [650, 81] on span "View here" at bounding box center [690, 73] width 131 height 22
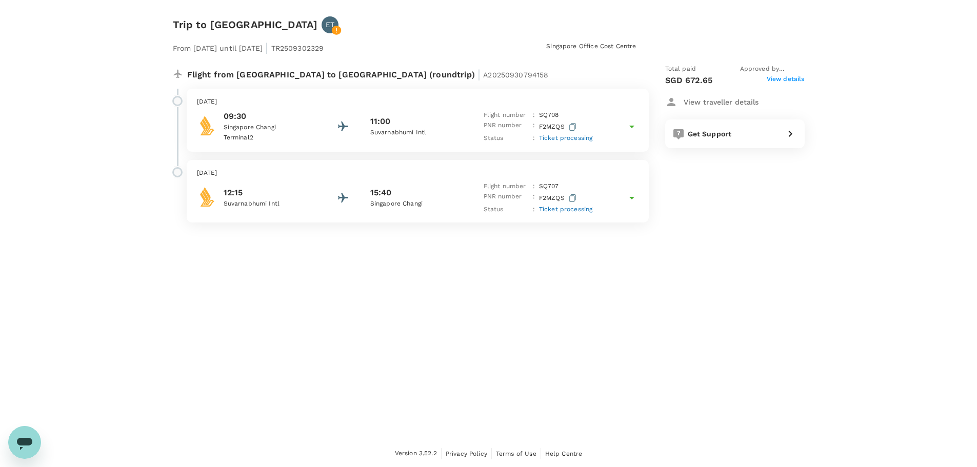
click at [632, 128] on icon at bounding box center [632, 127] width 12 height 12
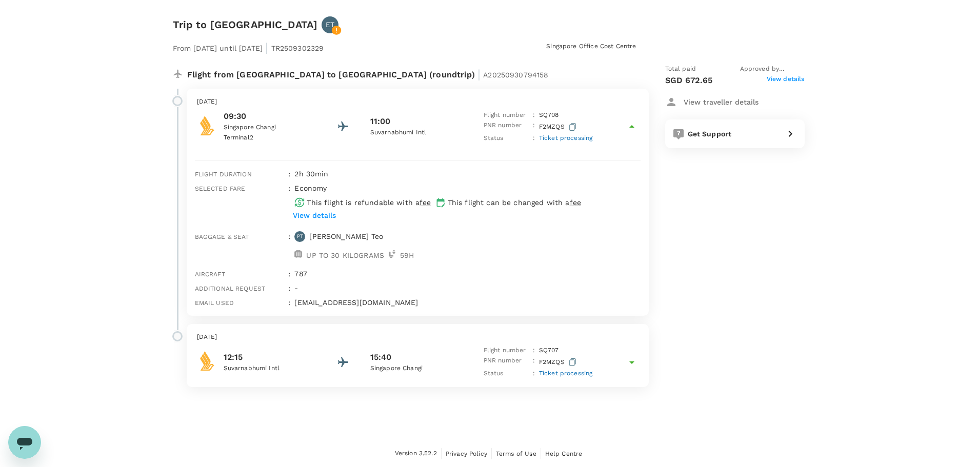
click at [629, 371] on div "12:15 Suvarnabhumi Intl 15:40 [GEOGRAPHIC_DATA] Changi Flight number : SQ 707 P…" at bounding box center [418, 362] width 442 height 33
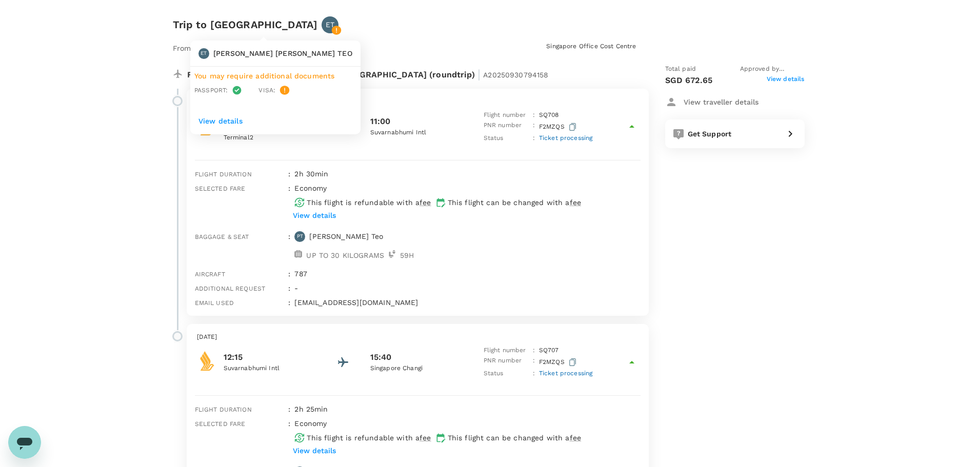
click at [326, 22] on p "ET" at bounding box center [330, 24] width 9 height 10
click at [322, 30] on div "ET" at bounding box center [330, 24] width 17 height 17
click at [203, 51] on p "ET" at bounding box center [204, 53] width 6 height 7
click at [232, 121] on p "View details" at bounding box center [276, 121] width 154 height 10
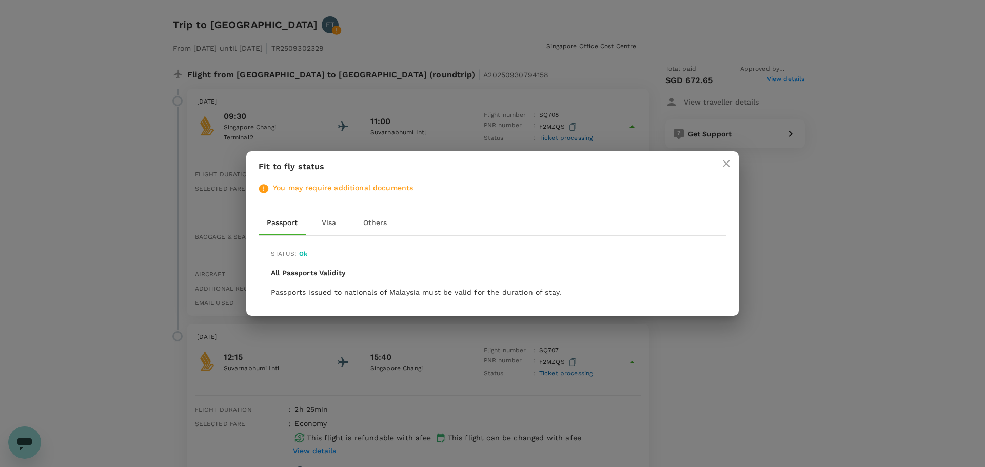
click at [326, 219] on button "Visa" at bounding box center [329, 223] width 46 height 25
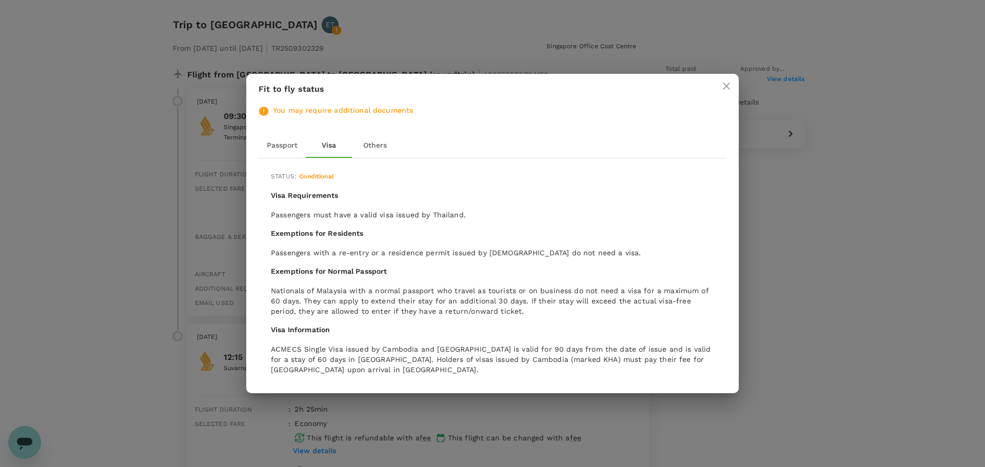
click at [824, 195] on div "Fit to fly status You may require additional documents Passport Visa Others Sta…" at bounding box center [492, 233] width 985 height 467
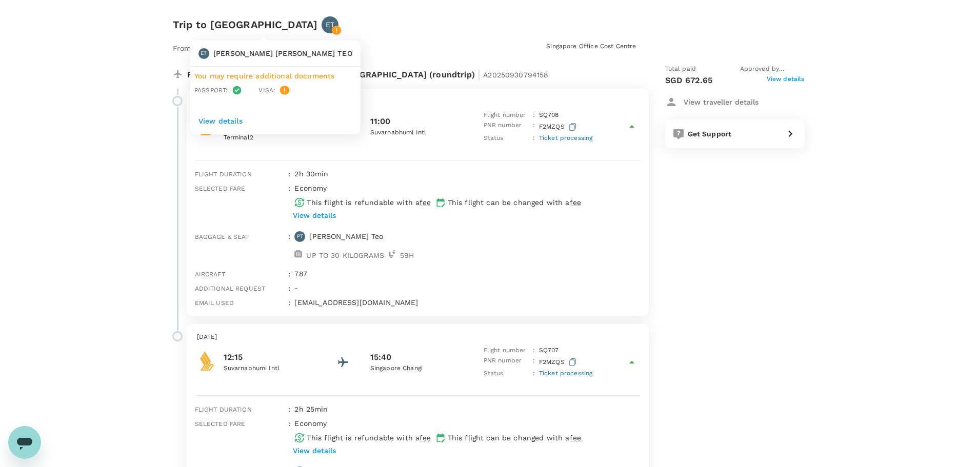
click at [326, 25] on p "ET" at bounding box center [330, 24] width 9 height 10
